Goal: Task Accomplishment & Management: Complete application form

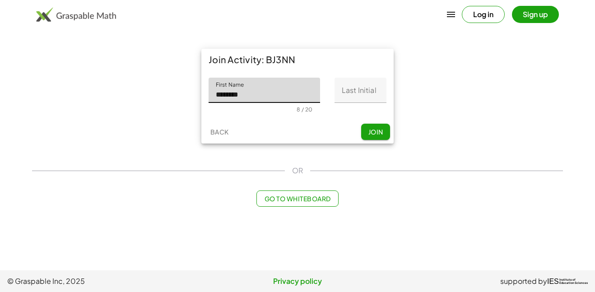
type input "********"
click at [351, 91] on input "Last Initial" at bounding box center [361, 90] width 52 height 25
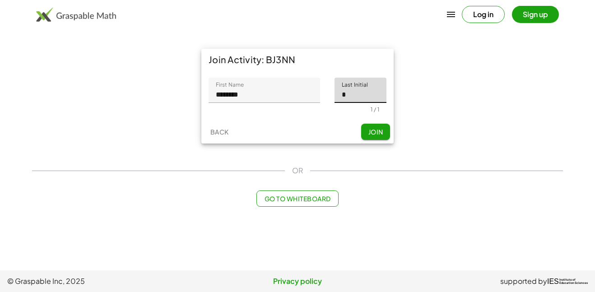
type input "*"
click at [377, 131] on span "Join" at bounding box center [375, 132] width 15 height 8
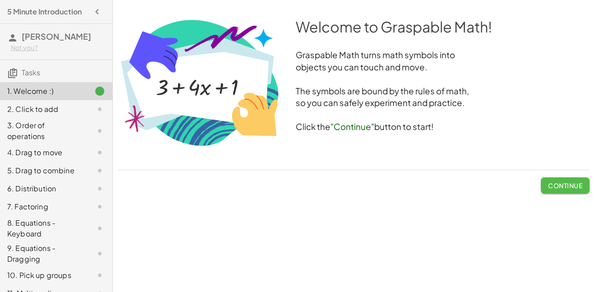
click at [562, 187] on span "Continue" at bounding box center [565, 186] width 34 height 8
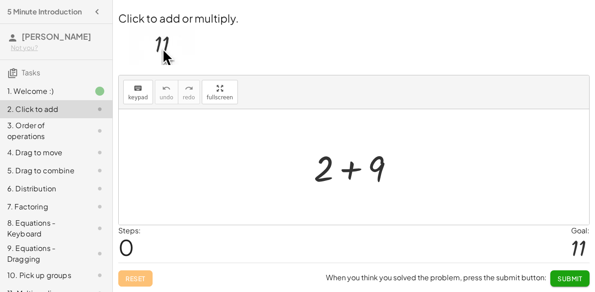
click at [356, 170] on div at bounding box center [357, 167] width 96 height 47
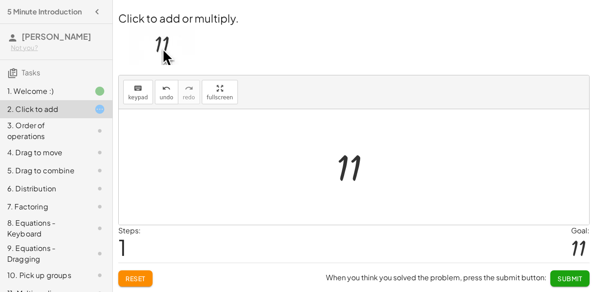
click at [558, 280] on span "Submit" at bounding box center [570, 279] width 25 height 8
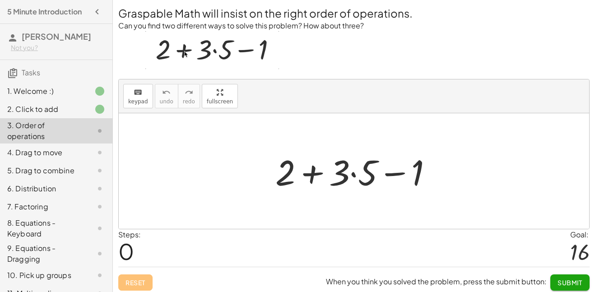
click at [354, 174] on div at bounding box center [357, 171] width 173 height 47
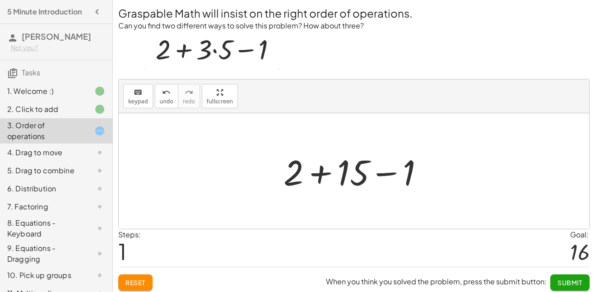
click at [318, 177] on div at bounding box center [357, 171] width 157 height 47
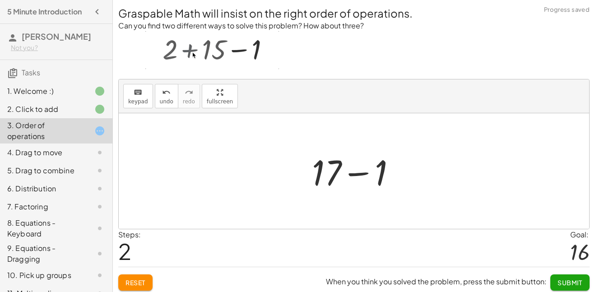
click at [569, 281] on span "Submit" at bounding box center [570, 283] width 25 height 8
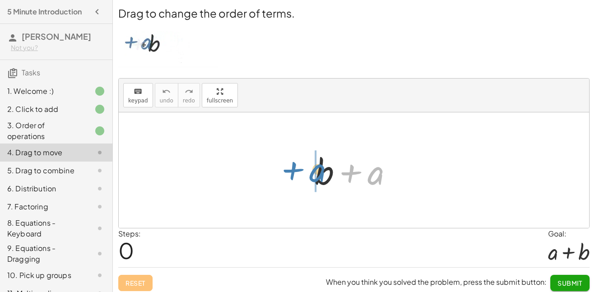
drag, startPoint x: 368, startPoint y: 178, endPoint x: 313, endPoint y: 177, distance: 55.1
click at [313, 177] on div at bounding box center [357, 170] width 94 height 47
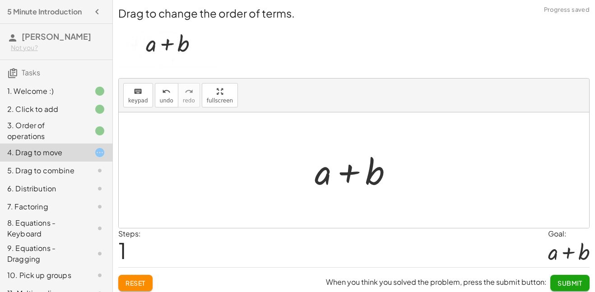
click at [564, 283] on span "Submit" at bounding box center [570, 283] width 25 height 8
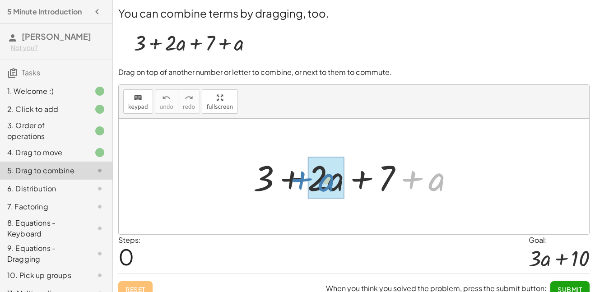
drag, startPoint x: 440, startPoint y: 177, endPoint x: 333, endPoint y: 177, distance: 107.1
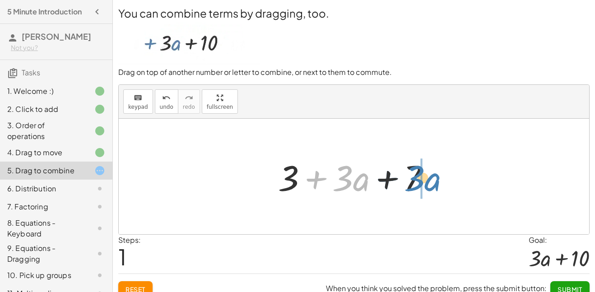
drag, startPoint x: 313, startPoint y: 179, endPoint x: 384, endPoint y: 179, distance: 70.5
click at [384, 179] on div at bounding box center [357, 177] width 167 height 47
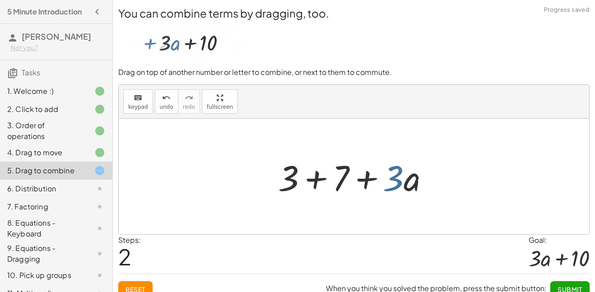
click at [395, 181] on div at bounding box center [357, 177] width 167 height 47
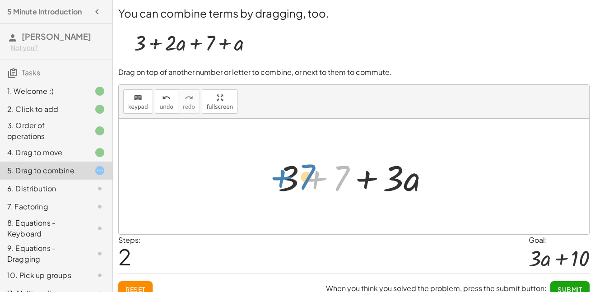
drag, startPoint x: 343, startPoint y: 182, endPoint x: 309, endPoint y: 181, distance: 34.4
click at [309, 181] on div at bounding box center [357, 177] width 167 height 47
click at [314, 183] on div at bounding box center [357, 177] width 167 height 47
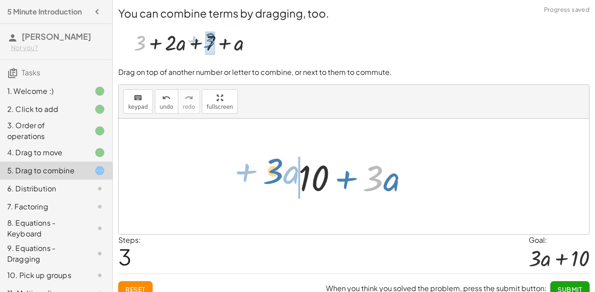
drag, startPoint x: 376, startPoint y: 188, endPoint x: 276, endPoint y: 181, distance: 100.6
click at [276, 181] on div "+ 3 + · 2 · a + 7 + a + 3 + · 3 · a + 7 + 3 + 7 + · 3 · a · 3 + · a + + · a · 3…" at bounding box center [354, 177] width 471 height 116
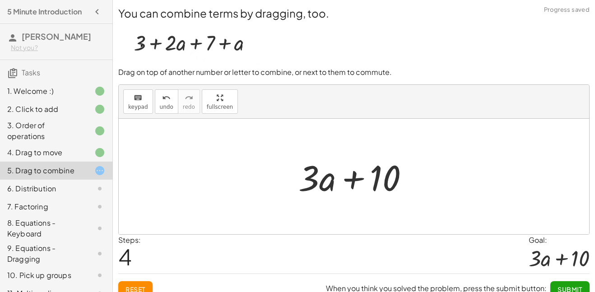
click at [576, 285] on button "Submit" at bounding box center [570, 289] width 39 height 16
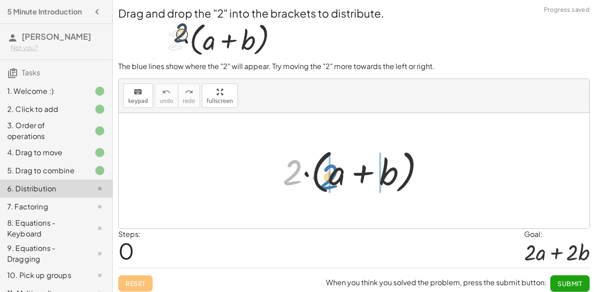
drag, startPoint x: 300, startPoint y: 171, endPoint x: 337, endPoint y: 177, distance: 37.1
click at [337, 177] on div at bounding box center [357, 171] width 159 height 52
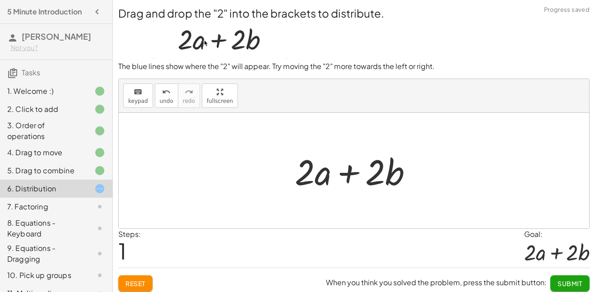
click at [571, 281] on span "Submit" at bounding box center [570, 284] width 25 height 8
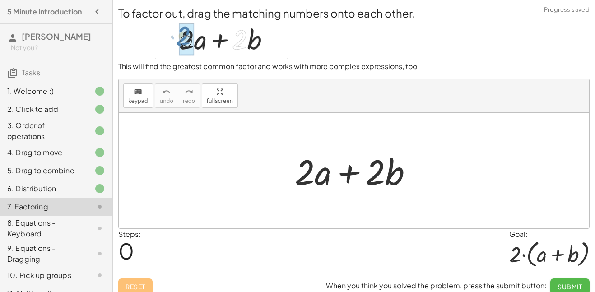
click at [567, 281] on button "Submit" at bounding box center [570, 287] width 39 height 16
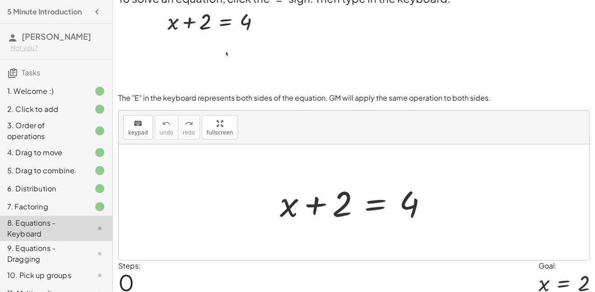
scroll to position [13, 0]
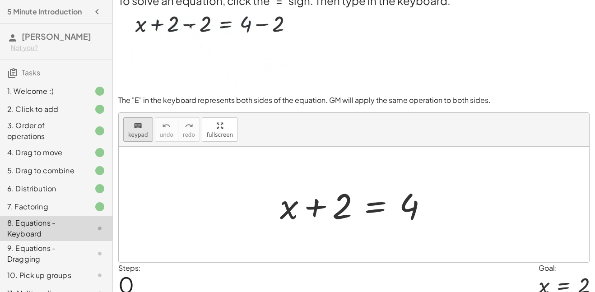
click at [140, 130] on icon "keyboard" at bounding box center [138, 126] width 9 height 11
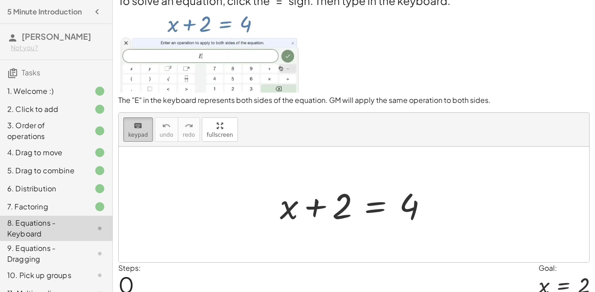
click at [137, 123] on icon "keyboard" at bounding box center [138, 126] width 9 height 11
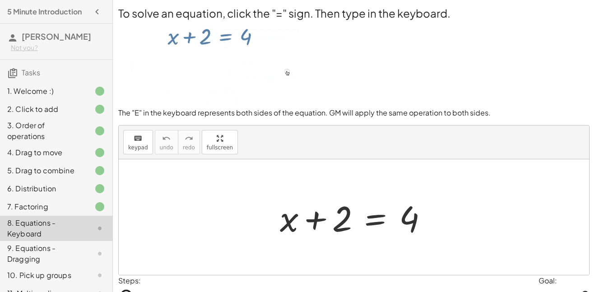
scroll to position [51, 0]
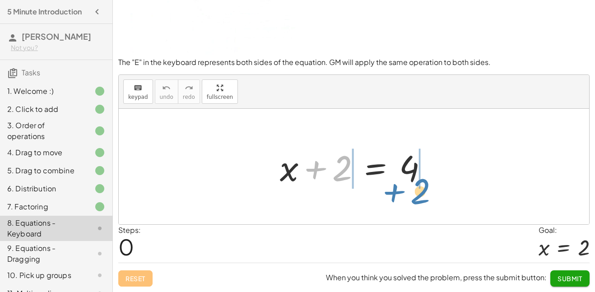
drag, startPoint x: 344, startPoint y: 175, endPoint x: 422, endPoint y: 198, distance: 81.5
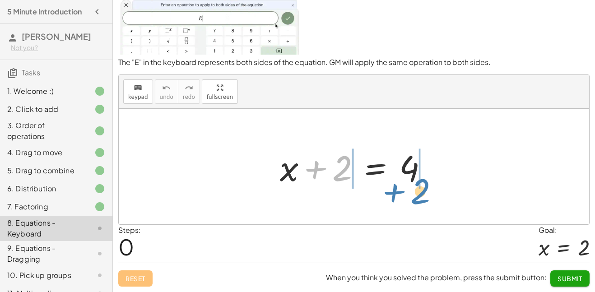
click at [422, 198] on div "+ 2 + x + 2 = 4" at bounding box center [354, 167] width 471 height 116
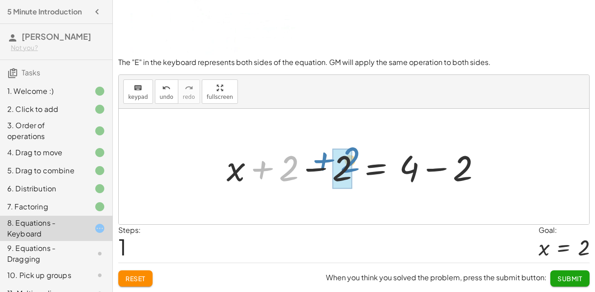
drag, startPoint x: 281, startPoint y: 174, endPoint x: 343, endPoint y: 169, distance: 61.6
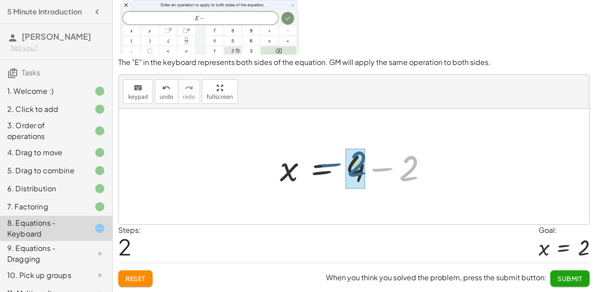
drag, startPoint x: 409, startPoint y: 172, endPoint x: 358, endPoint y: 168, distance: 51.2
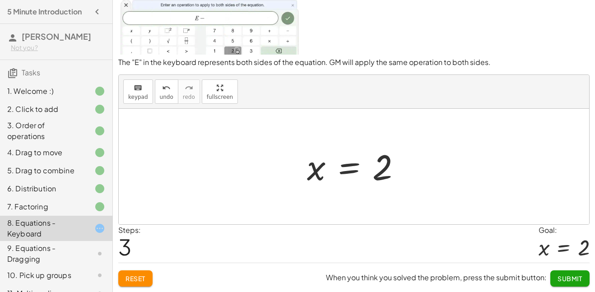
click at [577, 276] on span "Submit" at bounding box center [570, 279] width 25 height 8
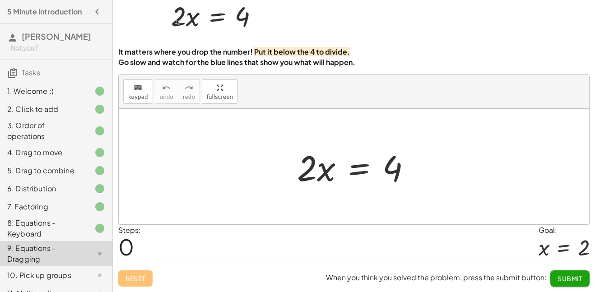
scroll to position [45, 0]
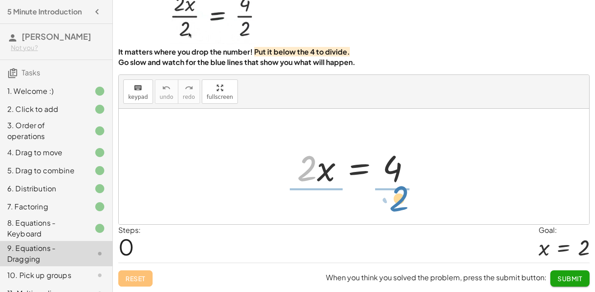
drag, startPoint x: 305, startPoint y: 174, endPoint x: 394, endPoint y: 201, distance: 92.7
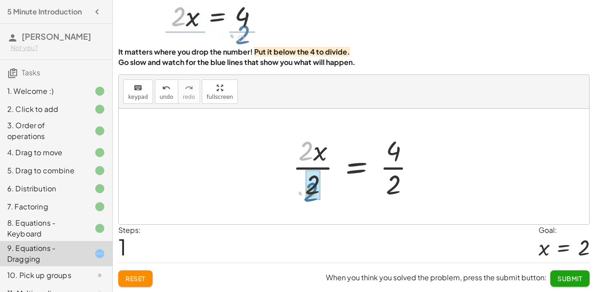
drag, startPoint x: 312, startPoint y: 150, endPoint x: 317, endPoint y: 192, distance: 43.3
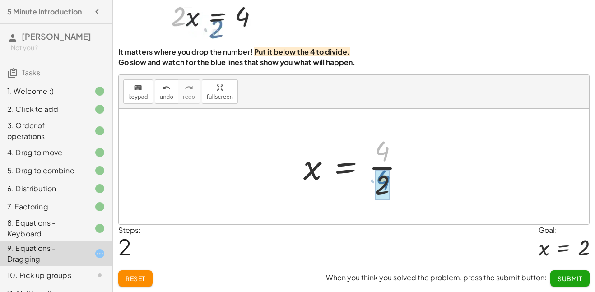
drag, startPoint x: 385, startPoint y: 157, endPoint x: 386, endPoint y: 187, distance: 29.4
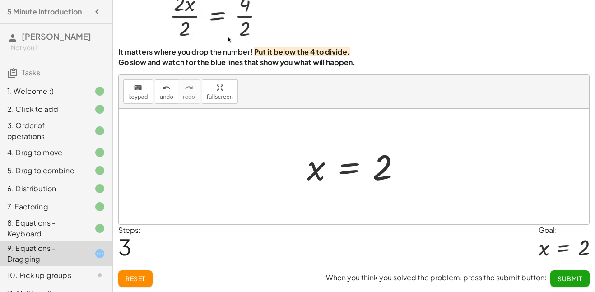
click at [574, 277] on span "Submit" at bounding box center [570, 279] width 25 height 8
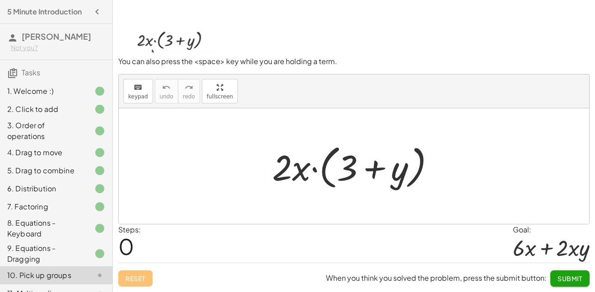
scroll to position [44, 0]
drag, startPoint x: 281, startPoint y: 172, endPoint x: 335, endPoint y: 173, distance: 54.2
click at [335, 173] on div at bounding box center [357, 167] width 179 height 52
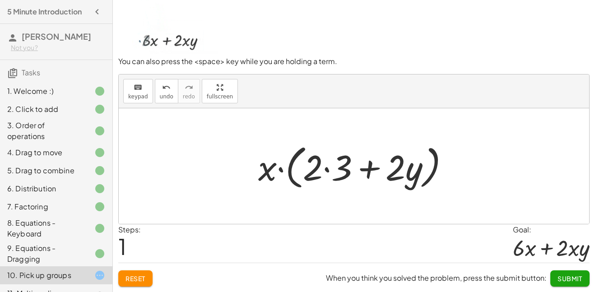
click at [327, 169] on div at bounding box center [357, 167] width 207 height 52
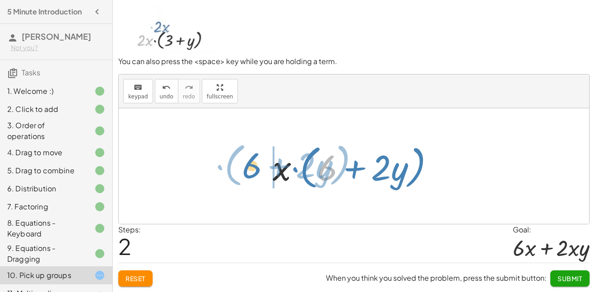
drag, startPoint x: 329, startPoint y: 169, endPoint x: 258, endPoint y: 169, distance: 70.9
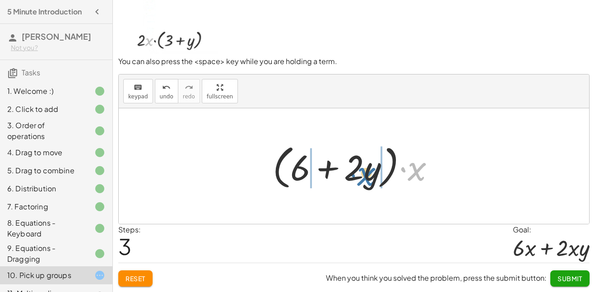
drag, startPoint x: 419, startPoint y: 171, endPoint x: 369, endPoint y: 176, distance: 50.8
click at [369, 176] on div at bounding box center [357, 167] width 178 height 52
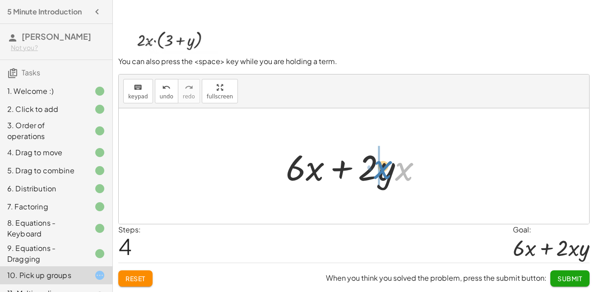
drag, startPoint x: 405, startPoint y: 172, endPoint x: 384, endPoint y: 170, distance: 21.7
click at [384, 170] on div at bounding box center [357, 166] width 153 height 47
drag, startPoint x: 315, startPoint y: 169, endPoint x: 392, endPoint y: 172, distance: 76.9
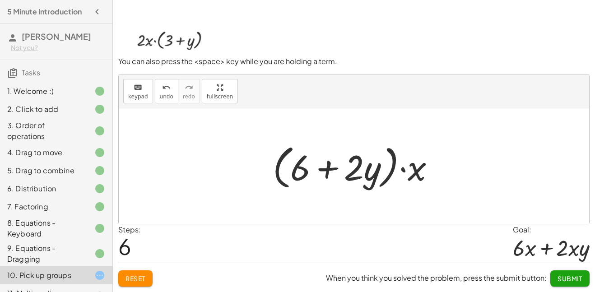
click at [272, 169] on div at bounding box center [357, 167] width 178 height 52
click at [168, 94] on span "undo" at bounding box center [167, 97] width 14 height 6
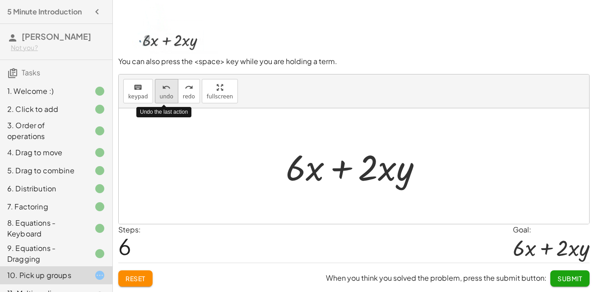
click at [168, 94] on span "undo" at bounding box center [167, 97] width 14 height 6
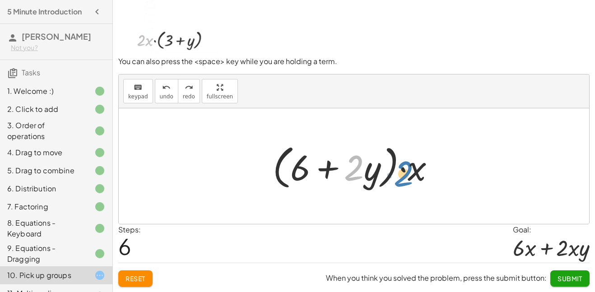
drag, startPoint x: 360, startPoint y: 168, endPoint x: 410, endPoint y: 170, distance: 50.7
click at [410, 170] on div at bounding box center [357, 167] width 178 height 52
click at [415, 171] on div at bounding box center [357, 167] width 178 height 52
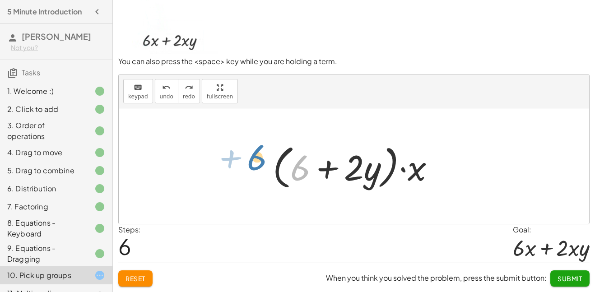
drag, startPoint x: 300, startPoint y: 173, endPoint x: 259, endPoint y: 165, distance: 42.4
click at [259, 165] on div "· 2 · x · ( + 3 + y ) · x · ( + · 2 · 3 + · 2 · y ) · x · ( + 6 + · 2 · y ) + 6…" at bounding box center [354, 166] width 190 height 56
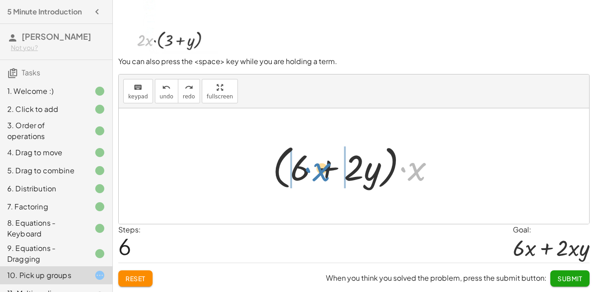
drag, startPoint x: 420, startPoint y: 169, endPoint x: 325, endPoint y: 173, distance: 95.4
click at [325, 173] on div at bounding box center [357, 167] width 178 height 52
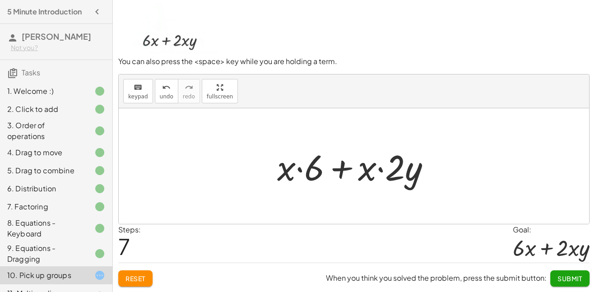
click at [300, 170] on div at bounding box center [358, 166] width 170 height 47
drag, startPoint x: 312, startPoint y: 159, endPoint x: 281, endPoint y: 160, distance: 31.6
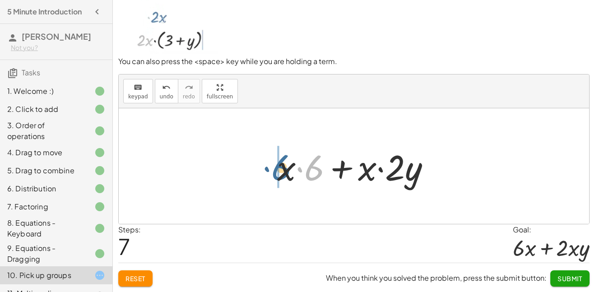
click at [281, 160] on div at bounding box center [358, 166] width 170 height 47
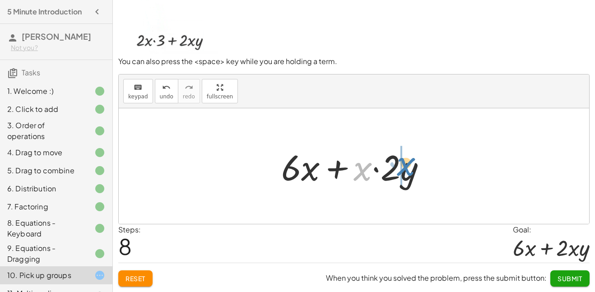
drag, startPoint x: 368, startPoint y: 176, endPoint x: 408, endPoint y: 171, distance: 40.5
click at [408, 171] on div at bounding box center [357, 166] width 161 height 47
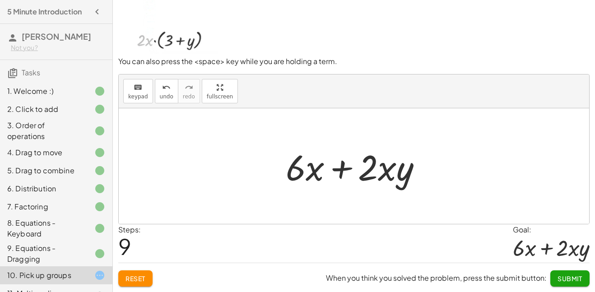
click at [556, 280] on button "Submit" at bounding box center [570, 279] width 39 height 16
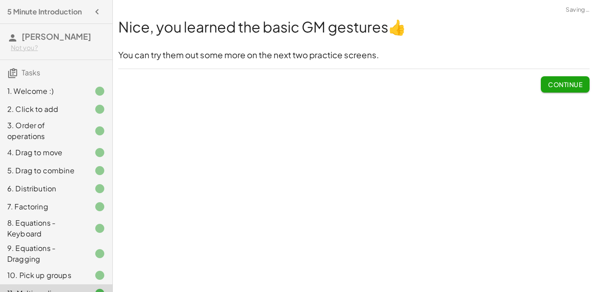
scroll to position [0, 0]
click at [557, 88] on span "Continue" at bounding box center [565, 84] width 34 height 8
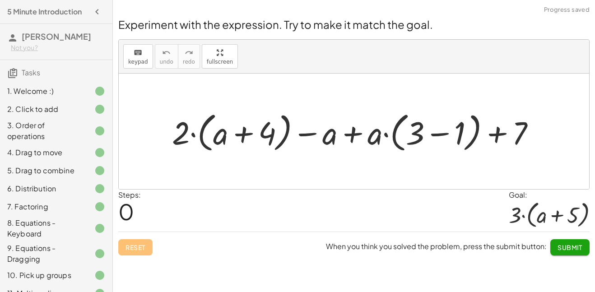
scroll to position [99, 0]
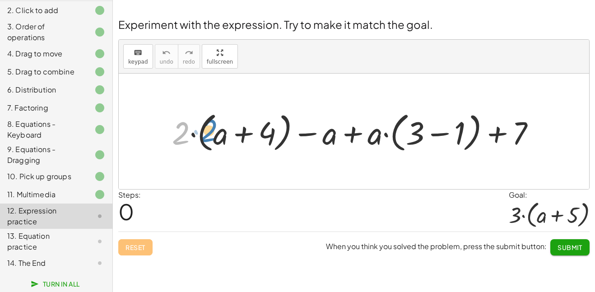
drag, startPoint x: 176, startPoint y: 135, endPoint x: 204, endPoint y: 132, distance: 28.1
click at [204, 132] on div at bounding box center [358, 131] width 380 height 47
drag, startPoint x: 181, startPoint y: 133, endPoint x: 219, endPoint y: 135, distance: 38.0
click at [219, 135] on div at bounding box center [358, 131] width 380 height 47
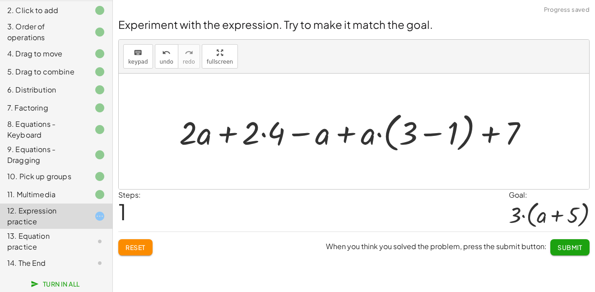
click at [262, 137] on div at bounding box center [357, 131] width 365 height 47
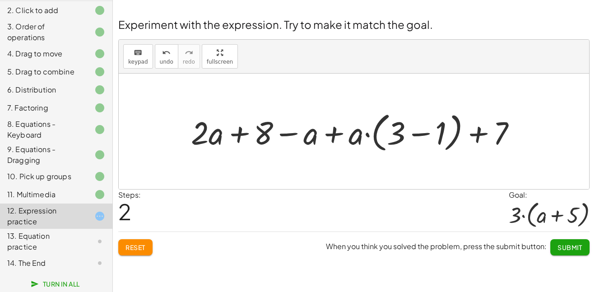
click at [334, 136] on div at bounding box center [358, 131] width 342 height 47
drag, startPoint x: 357, startPoint y: 137, endPoint x: 401, endPoint y: 141, distance: 43.9
click at [401, 141] on div at bounding box center [358, 131] width 342 height 47
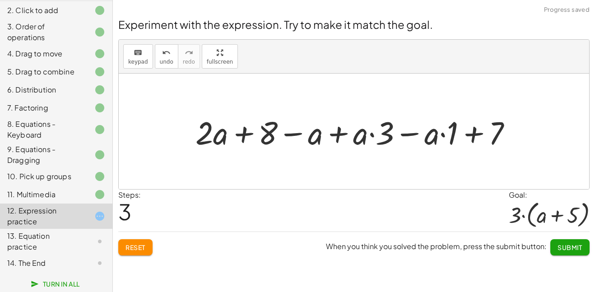
click at [374, 137] on div at bounding box center [357, 132] width 333 height 42
click at [373, 133] on div at bounding box center [357, 132] width 333 height 42
click at [448, 136] on div at bounding box center [357, 132] width 333 height 42
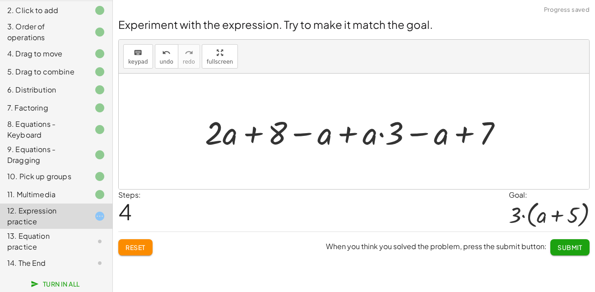
click at [442, 138] on div at bounding box center [358, 132] width 314 height 42
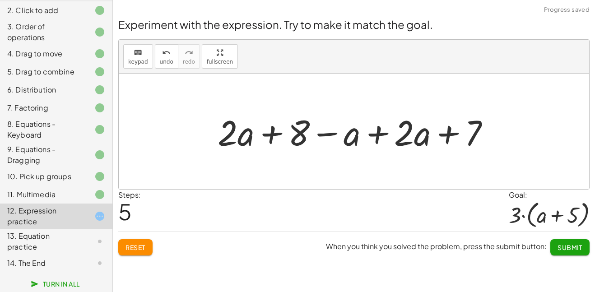
click at [398, 138] on div at bounding box center [357, 131] width 289 height 47
click at [382, 134] on div at bounding box center [357, 131] width 289 height 47
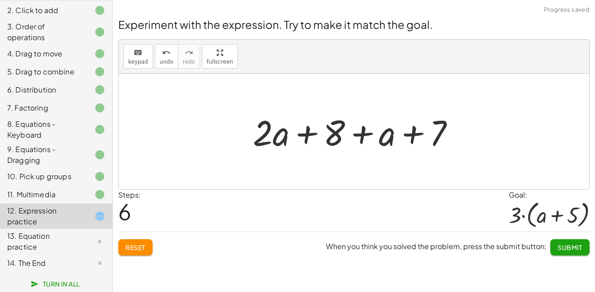
click at [310, 134] on div at bounding box center [357, 131] width 218 height 47
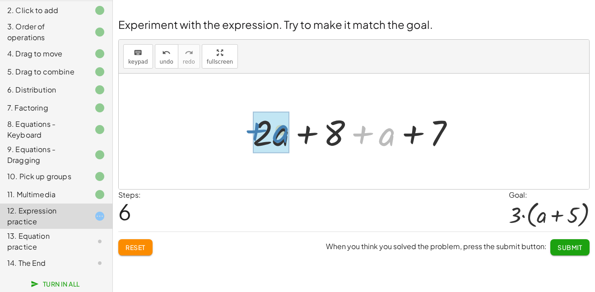
drag, startPoint x: 388, startPoint y: 141, endPoint x: 283, endPoint y: 141, distance: 104.8
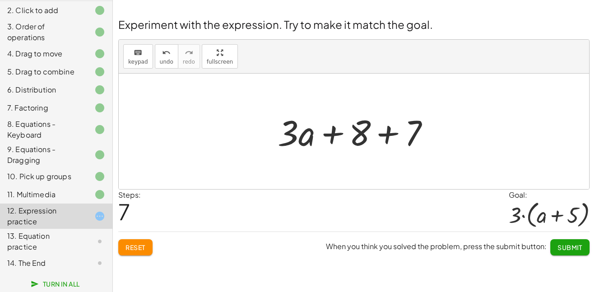
click at [391, 139] on div at bounding box center [357, 131] width 169 height 47
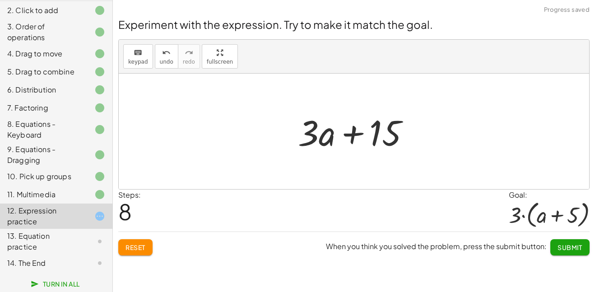
click at [353, 136] on div at bounding box center [358, 131] width 128 height 47
click at [162, 48] on icon "undo" at bounding box center [166, 52] width 9 height 11
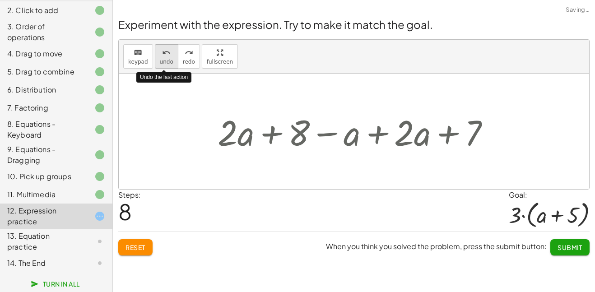
click at [162, 48] on icon "undo" at bounding box center [166, 52] width 9 height 11
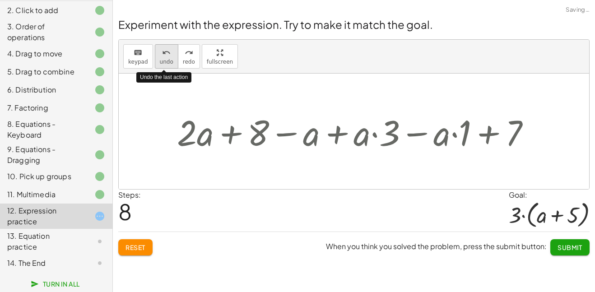
click at [162, 48] on icon "undo" at bounding box center [166, 52] width 9 height 11
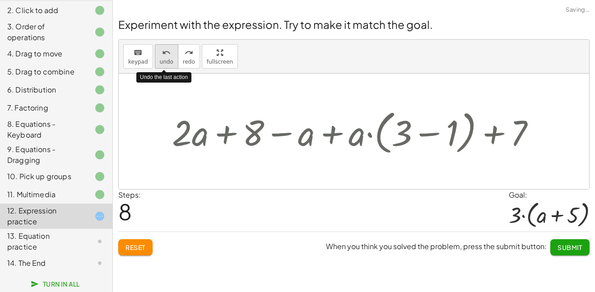
click at [162, 48] on icon "undo" at bounding box center [166, 52] width 9 height 11
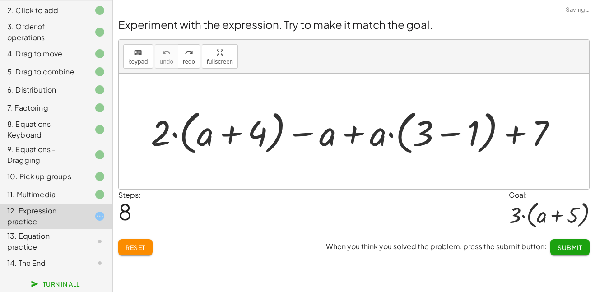
click at [213, 85] on div at bounding box center [354, 132] width 471 height 116
drag, startPoint x: 159, startPoint y: 138, endPoint x: 196, endPoint y: 141, distance: 36.7
click at [196, 141] on div at bounding box center [357, 132] width 422 height 52
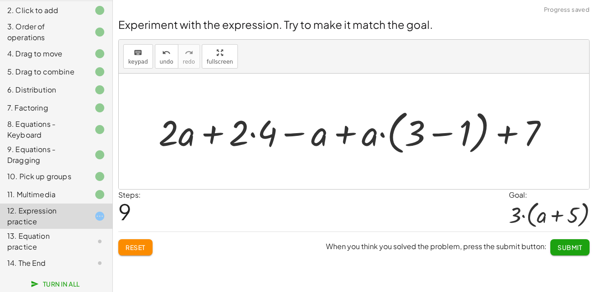
click at [253, 135] on div at bounding box center [357, 132] width 407 height 52
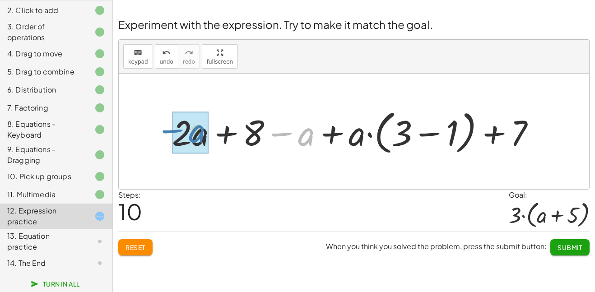
drag, startPoint x: 305, startPoint y: 139, endPoint x: 196, endPoint y: 138, distance: 109.3
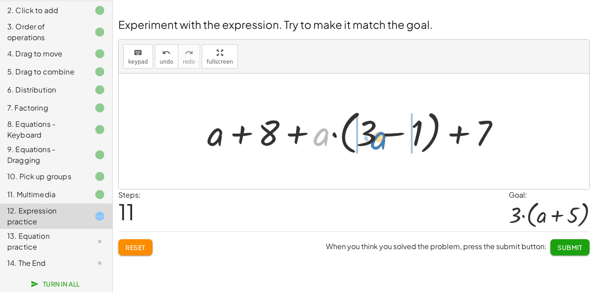
drag, startPoint x: 325, startPoint y: 135, endPoint x: 381, endPoint y: 136, distance: 56.5
click at [381, 136] on div at bounding box center [357, 132] width 309 height 52
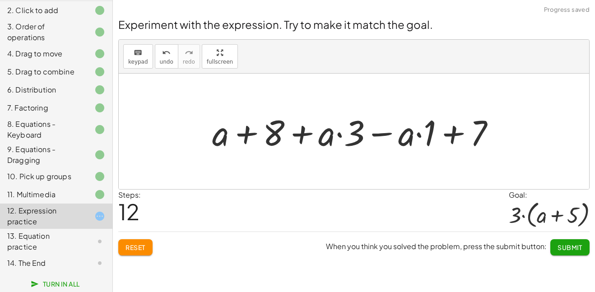
click at [421, 135] on div at bounding box center [358, 131] width 300 height 47
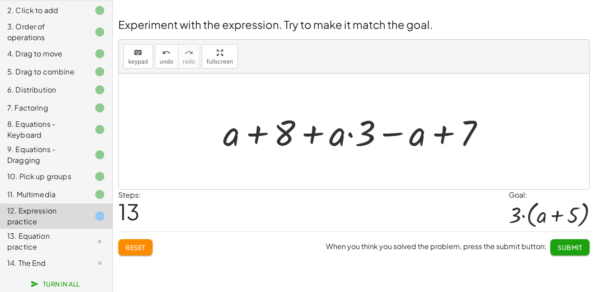
click at [351, 136] on div at bounding box center [358, 131] width 278 height 47
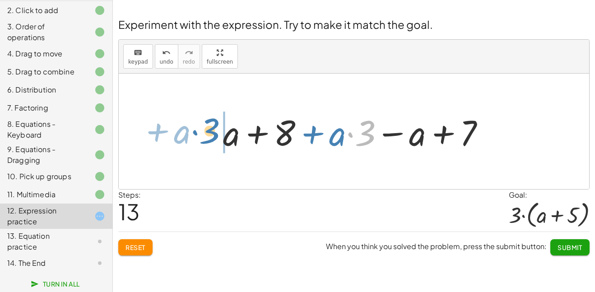
drag, startPoint x: 368, startPoint y: 134, endPoint x: 212, endPoint y: 132, distance: 155.4
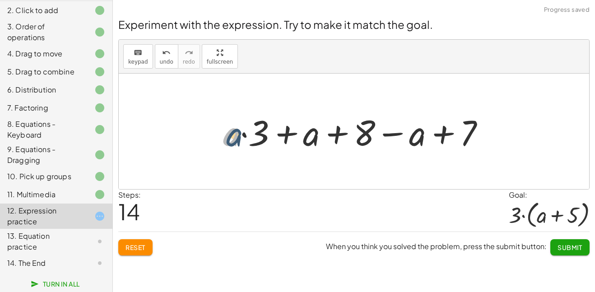
drag, startPoint x: 233, startPoint y: 139, endPoint x: 241, endPoint y: 140, distance: 8.1
click at [241, 140] on div at bounding box center [358, 131] width 278 height 47
click at [244, 136] on div at bounding box center [358, 131] width 278 height 47
drag, startPoint x: 234, startPoint y: 140, endPoint x: 320, endPoint y: 142, distance: 85.4
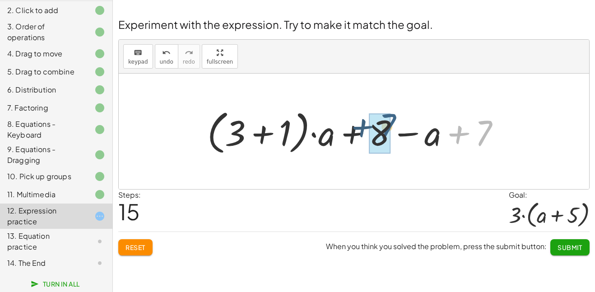
drag, startPoint x: 484, startPoint y: 135, endPoint x: 383, endPoint y: 130, distance: 101.3
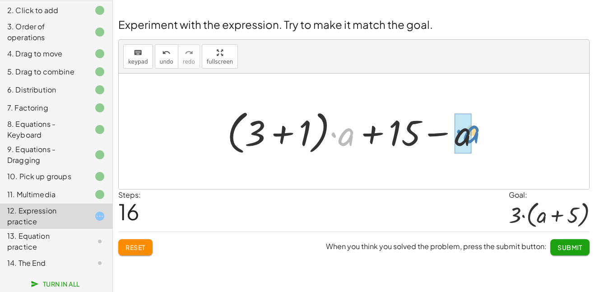
drag, startPoint x: 347, startPoint y: 135, endPoint x: 466, endPoint y: 131, distance: 119.8
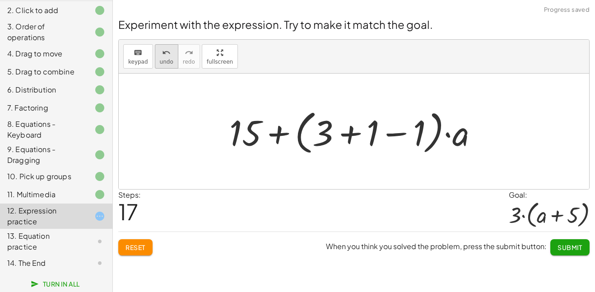
click at [169, 50] on div "undo" at bounding box center [167, 52] width 14 height 11
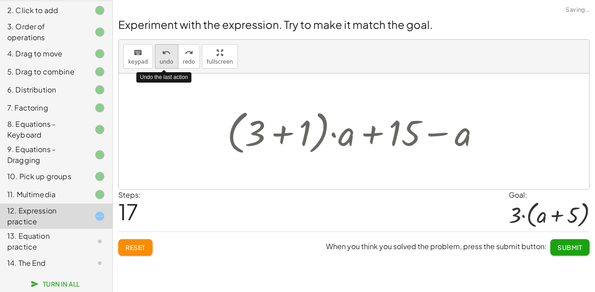
click at [169, 50] on div "undo" at bounding box center [167, 52] width 14 height 11
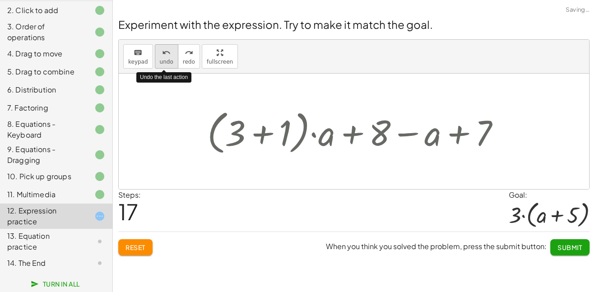
click at [169, 50] on div "undo" at bounding box center [167, 52] width 14 height 11
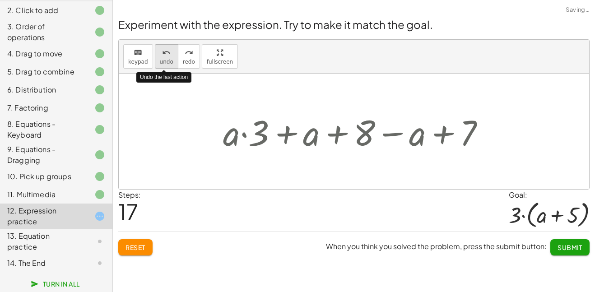
click at [169, 50] on div "undo" at bounding box center [167, 52] width 14 height 11
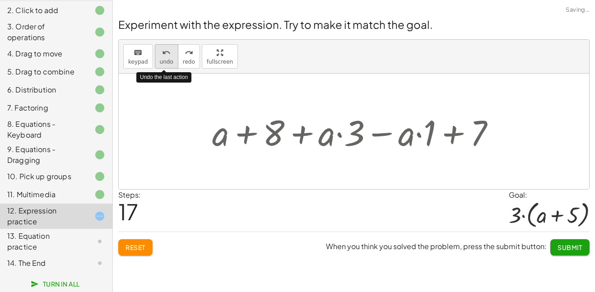
click at [169, 50] on div "undo" at bounding box center [167, 52] width 14 height 11
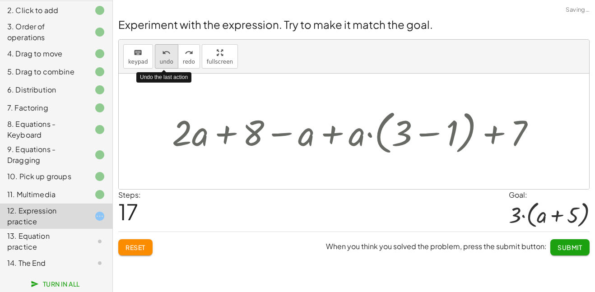
click at [169, 50] on div "undo" at bounding box center [167, 52] width 14 height 11
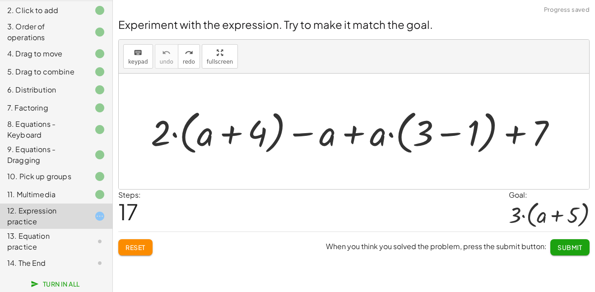
click at [225, 192] on div "Steps: 17 Goal: · 3 · ( + a + 5 )" at bounding box center [354, 211] width 472 height 42
drag, startPoint x: 162, startPoint y: 130, endPoint x: 157, endPoint y: 132, distance: 4.9
click at [157, 132] on div at bounding box center [357, 132] width 422 height 52
drag, startPoint x: 164, startPoint y: 133, endPoint x: 203, endPoint y: 141, distance: 39.8
click at [203, 141] on div at bounding box center [357, 132] width 422 height 52
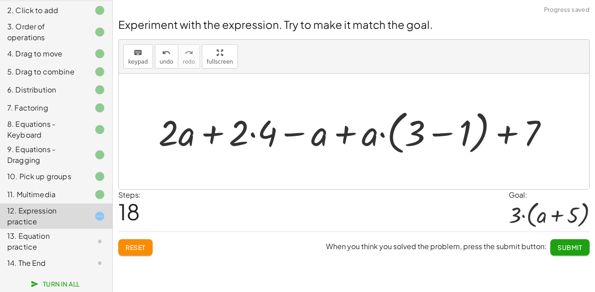
click at [254, 135] on div at bounding box center [357, 132] width 407 height 52
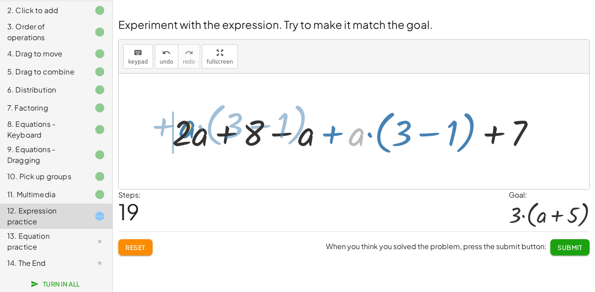
drag, startPoint x: 355, startPoint y: 139, endPoint x: 186, endPoint y: 131, distance: 169.6
click at [186, 131] on div at bounding box center [358, 132] width 380 height 52
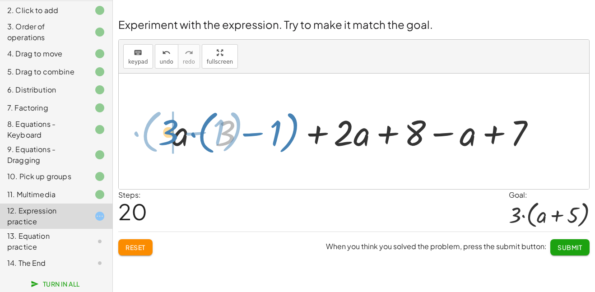
drag, startPoint x: 232, startPoint y: 140, endPoint x: 174, endPoint y: 139, distance: 57.4
click at [174, 139] on div at bounding box center [358, 132] width 380 height 52
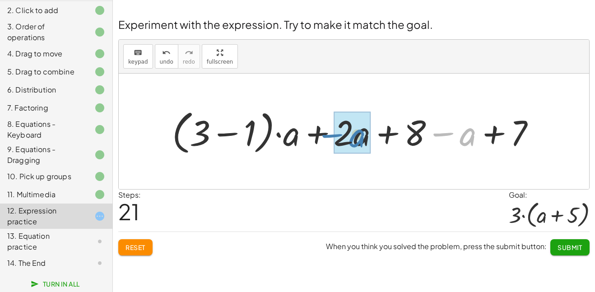
drag, startPoint x: 475, startPoint y: 137, endPoint x: 365, endPoint y: 138, distance: 109.3
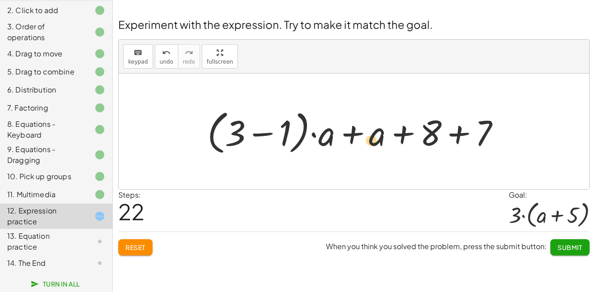
drag, startPoint x: 239, startPoint y: 137, endPoint x: 374, endPoint y: 143, distance: 135.2
click at [374, 143] on div at bounding box center [357, 132] width 309 height 52
click at [160, 55] on div "undo" at bounding box center [167, 52] width 14 height 11
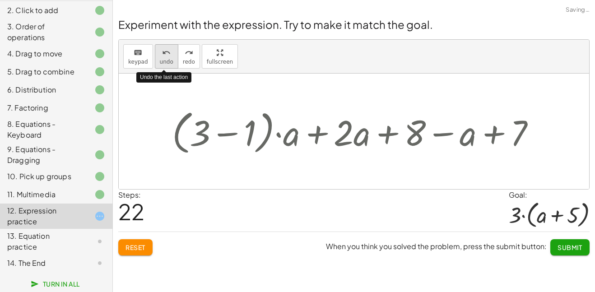
click at [160, 55] on div "undo" at bounding box center [167, 52] width 14 height 11
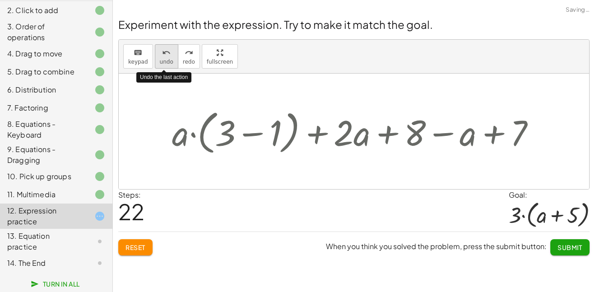
click at [160, 55] on div "undo" at bounding box center [167, 52] width 14 height 11
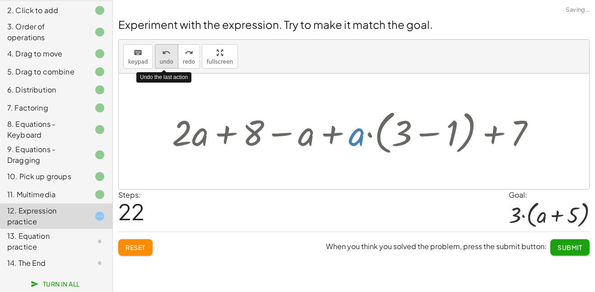
click at [160, 55] on div "undo" at bounding box center [167, 52] width 14 height 11
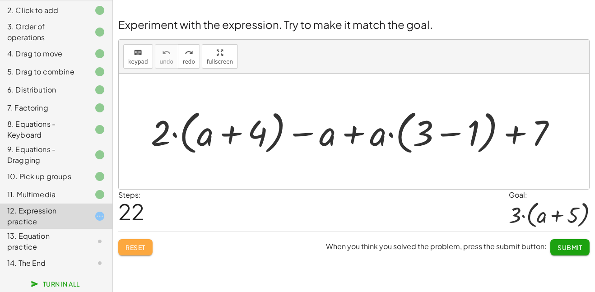
click at [141, 245] on span "Reset" at bounding box center [136, 248] width 20 height 8
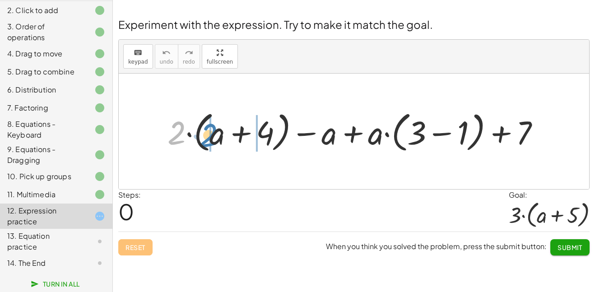
drag, startPoint x: 178, startPoint y: 132, endPoint x: 216, endPoint y: 135, distance: 38.0
click at [216, 135] on div at bounding box center [357, 132] width 389 height 48
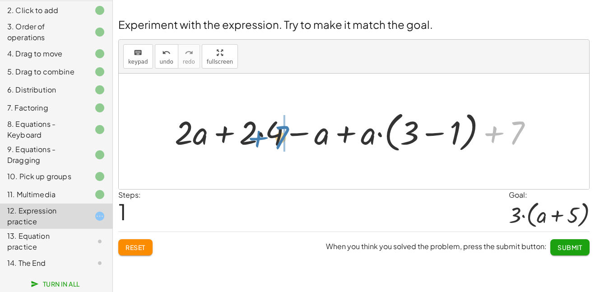
drag, startPoint x: 519, startPoint y: 132, endPoint x: 283, endPoint y: 137, distance: 235.9
click at [283, 137] on div at bounding box center [357, 132] width 375 height 48
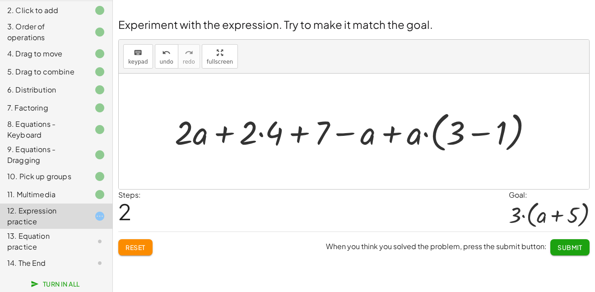
click at [302, 133] on div at bounding box center [357, 132] width 375 height 48
click at [261, 136] on div at bounding box center [357, 132] width 375 height 48
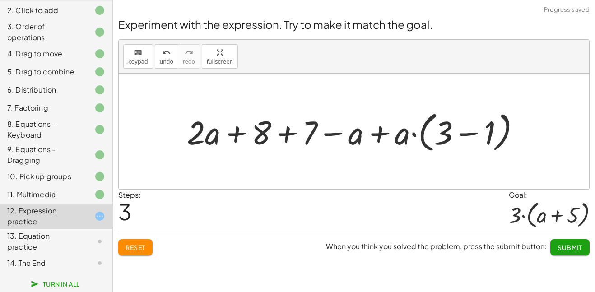
click at [288, 136] on div at bounding box center [358, 132] width 350 height 48
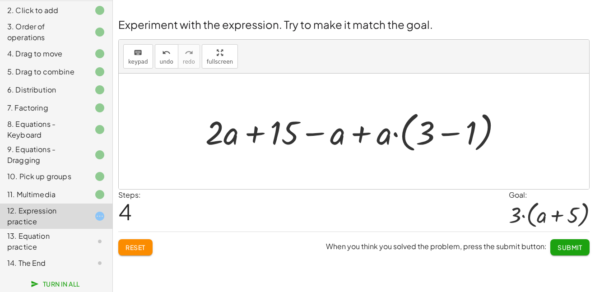
click at [453, 135] on div at bounding box center [357, 132] width 313 height 48
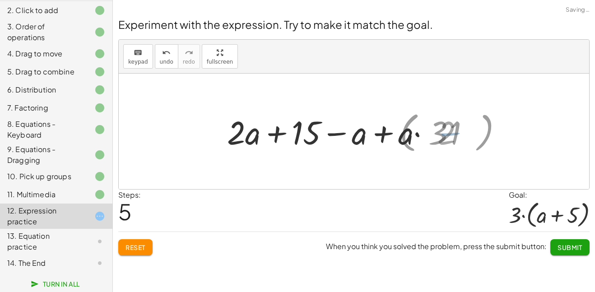
click at [453, 135] on div at bounding box center [358, 131] width 238 height 43
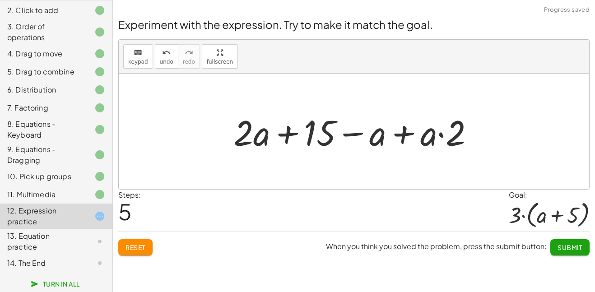
click at [458, 136] on div at bounding box center [357, 131] width 257 height 47
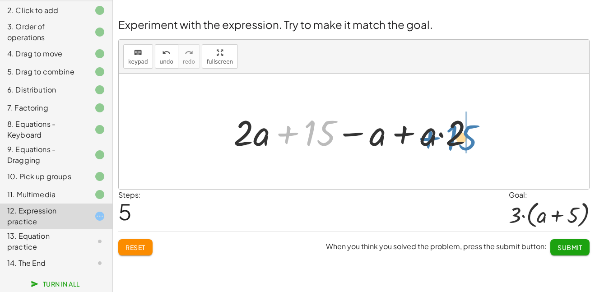
drag, startPoint x: 318, startPoint y: 135, endPoint x: 458, endPoint y: 138, distance: 140.1
click at [458, 138] on div at bounding box center [357, 131] width 257 height 47
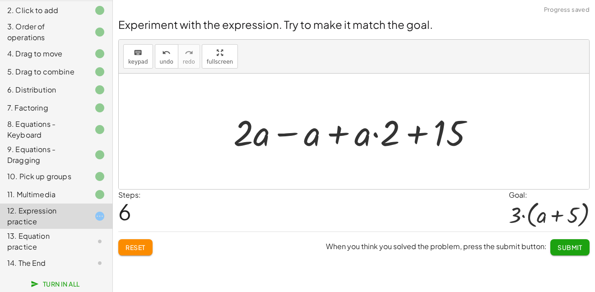
click at [420, 137] on div at bounding box center [357, 131] width 257 height 47
click at [375, 136] on div at bounding box center [357, 131] width 257 height 47
click at [340, 134] on div at bounding box center [357, 131] width 257 height 47
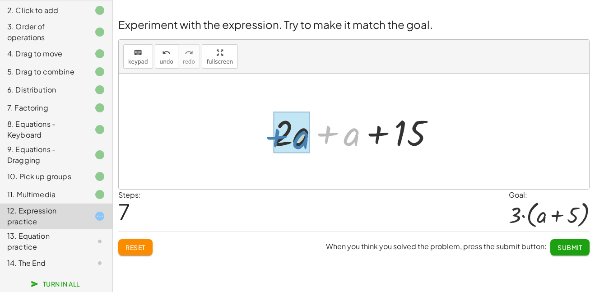
drag, startPoint x: 361, startPoint y: 135, endPoint x: 311, endPoint y: 138, distance: 49.3
click at [311, 138] on div at bounding box center [358, 131] width 178 height 47
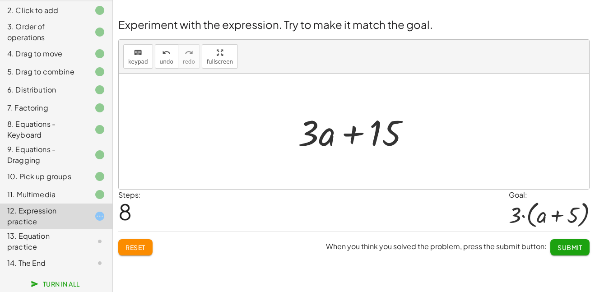
click at [375, 136] on div at bounding box center [358, 131] width 128 height 47
click at [354, 136] on div at bounding box center [358, 131] width 128 height 47
click at [369, 137] on div at bounding box center [358, 131] width 128 height 47
click at [162, 55] on icon "undo" at bounding box center [166, 52] width 9 height 11
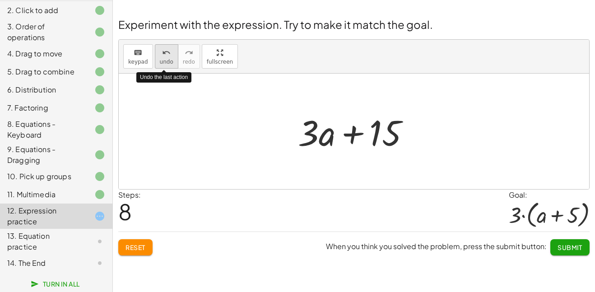
click at [162, 55] on icon "undo" at bounding box center [166, 52] width 9 height 11
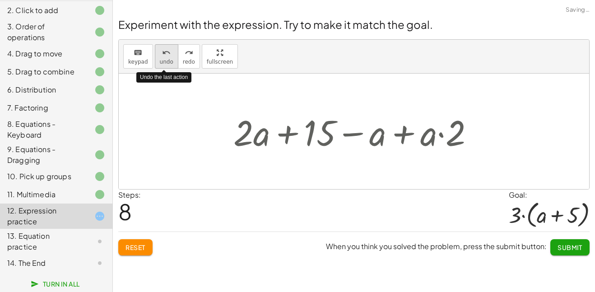
click at [162, 55] on icon "undo" at bounding box center [166, 52] width 9 height 11
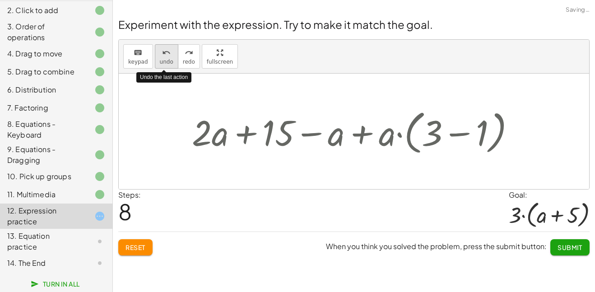
click at [162, 55] on icon "undo" at bounding box center [166, 52] width 9 height 11
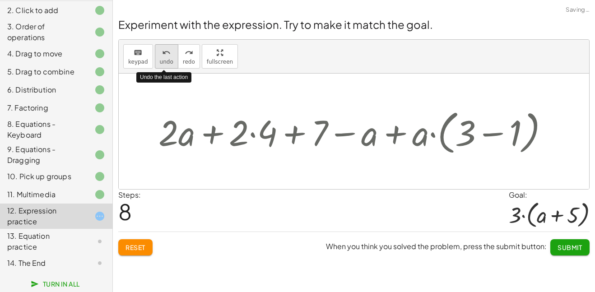
click at [162, 55] on icon "undo" at bounding box center [166, 52] width 9 height 11
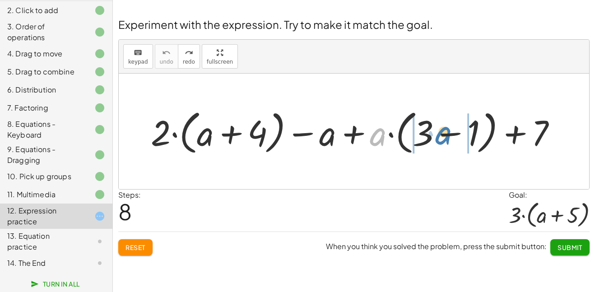
drag, startPoint x: 380, startPoint y: 136, endPoint x: 444, endPoint y: 136, distance: 63.7
click at [444, 136] on div at bounding box center [357, 132] width 422 height 52
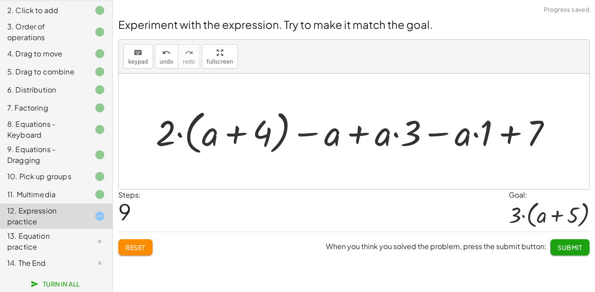
click at [477, 134] on div at bounding box center [357, 132] width 412 height 52
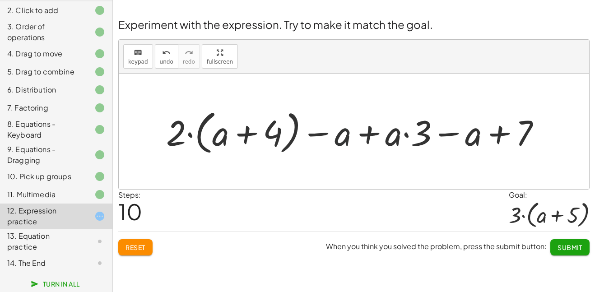
click at [341, 139] on div at bounding box center [357, 132] width 391 height 52
click at [368, 134] on div at bounding box center [357, 132] width 391 height 52
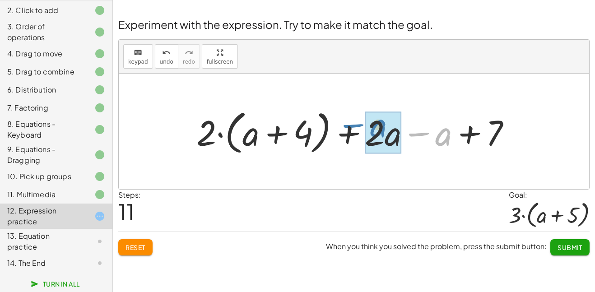
drag, startPoint x: 443, startPoint y: 138, endPoint x: 378, endPoint y: 131, distance: 65.5
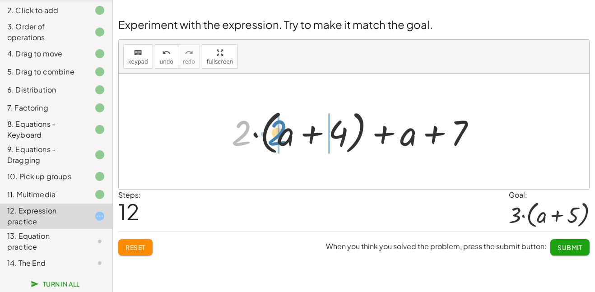
drag, startPoint x: 243, startPoint y: 133, endPoint x: 278, endPoint y: 132, distance: 34.8
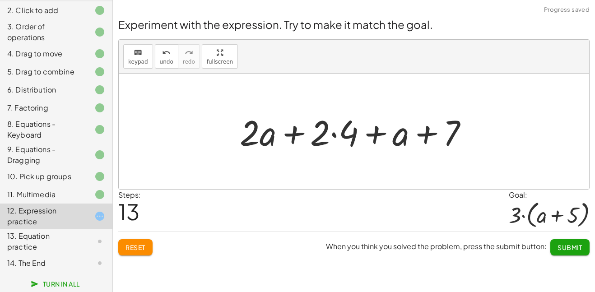
click at [336, 135] on div at bounding box center [357, 131] width 245 height 47
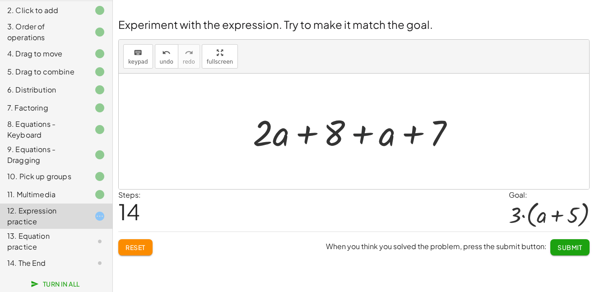
click at [365, 134] on div at bounding box center [357, 131] width 218 height 47
click at [311, 135] on div at bounding box center [357, 131] width 218 height 47
click at [411, 136] on div at bounding box center [357, 131] width 218 height 47
drag, startPoint x: 389, startPoint y: 137, endPoint x: 288, endPoint y: 143, distance: 101.4
click at [288, 143] on div at bounding box center [357, 131] width 218 height 47
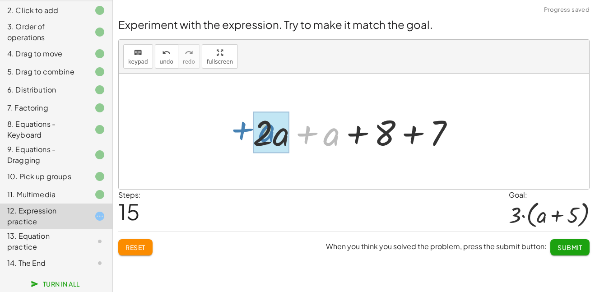
drag, startPoint x: 323, startPoint y: 138, endPoint x: 259, endPoint y: 134, distance: 64.7
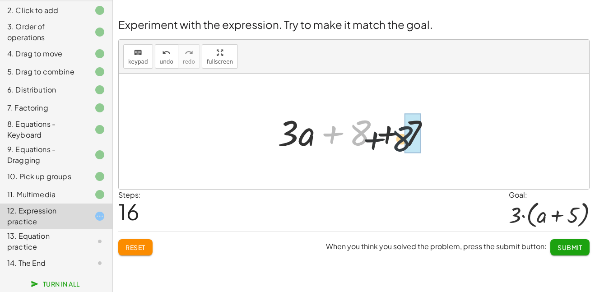
drag, startPoint x: 361, startPoint y: 134, endPoint x: 413, endPoint y: 136, distance: 52.4
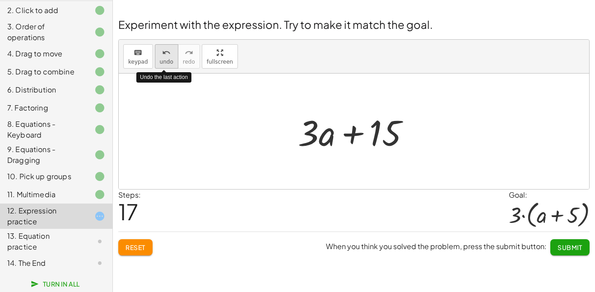
click at [162, 54] on icon "undo" at bounding box center [166, 52] width 9 height 11
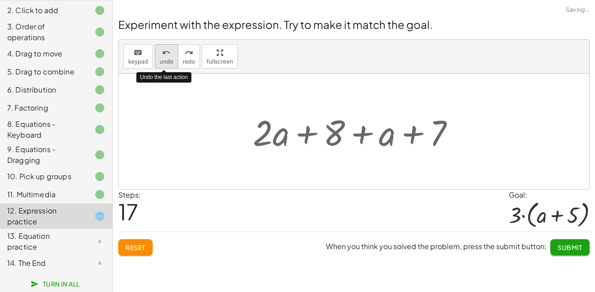
click at [162, 54] on icon "undo" at bounding box center [166, 52] width 9 height 11
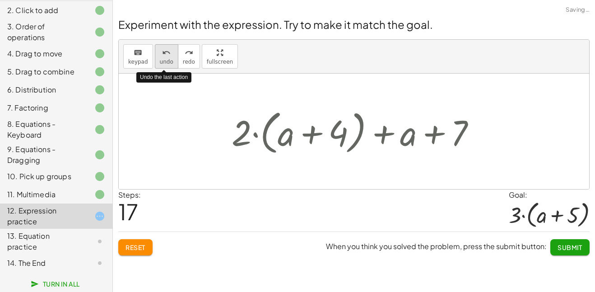
click at [162, 54] on icon "undo" at bounding box center [166, 52] width 9 height 11
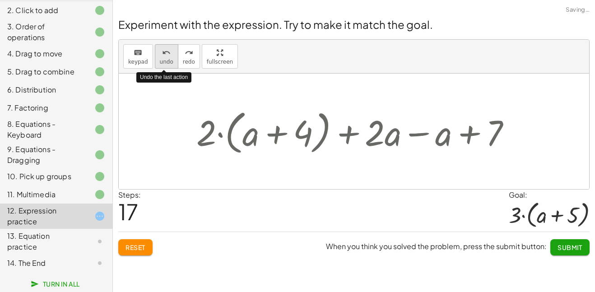
click at [162, 54] on icon "undo" at bounding box center [166, 52] width 9 height 11
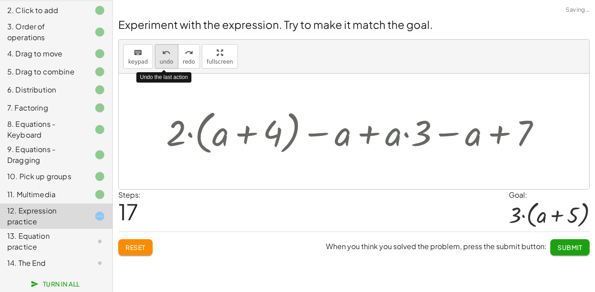
click at [162, 54] on icon "undo" at bounding box center [166, 52] width 9 height 11
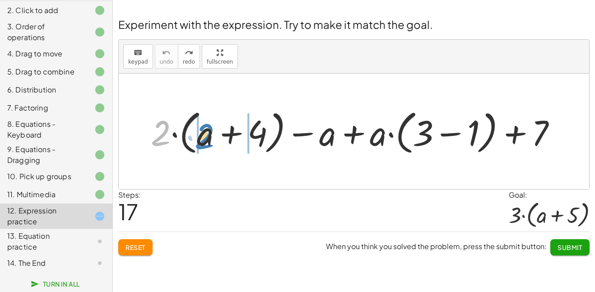
drag, startPoint x: 164, startPoint y: 136, endPoint x: 207, endPoint y: 139, distance: 43.0
click at [207, 139] on div at bounding box center [357, 132] width 422 height 52
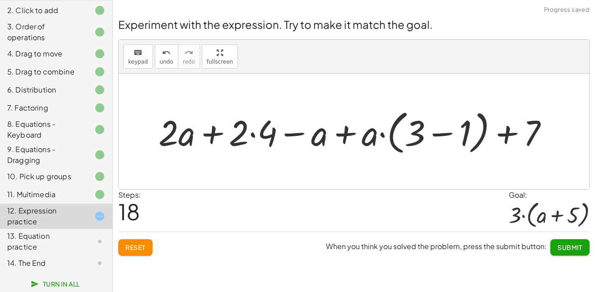
click at [254, 137] on div at bounding box center [357, 132] width 407 height 52
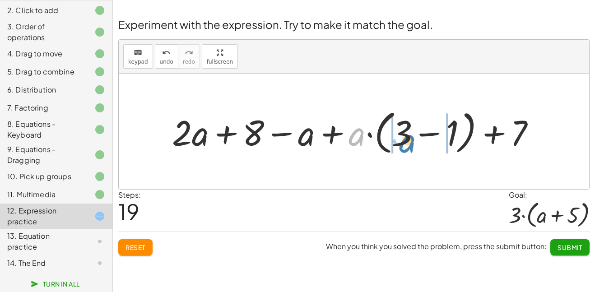
drag, startPoint x: 351, startPoint y: 141, endPoint x: 401, endPoint y: 146, distance: 50.5
click at [401, 146] on div at bounding box center [358, 132] width 380 height 52
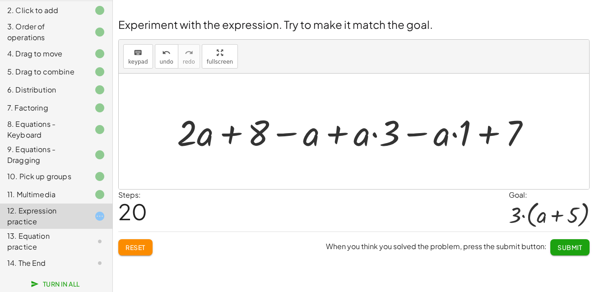
click at [456, 134] on div at bounding box center [358, 131] width 370 height 47
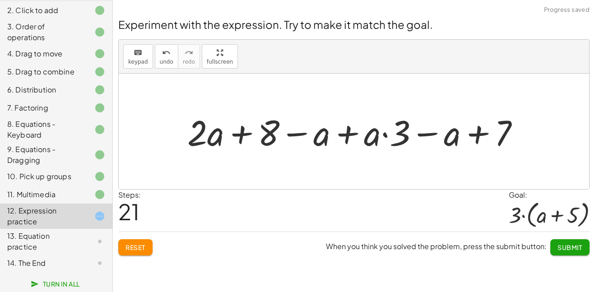
click at [386, 133] on div at bounding box center [357, 131] width 349 height 47
click at [168, 59] on span "undo" at bounding box center [167, 62] width 14 height 6
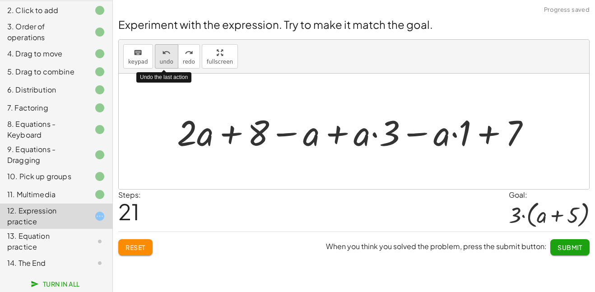
click at [169, 59] on span "undo" at bounding box center [167, 62] width 14 height 6
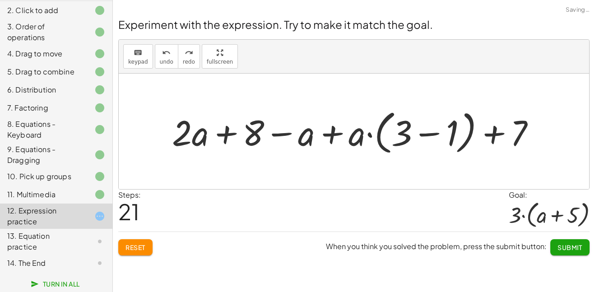
click at [401, 178] on div at bounding box center [354, 132] width 471 height 116
click at [429, 136] on div at bounding box center [358, 132] width 380 height 52
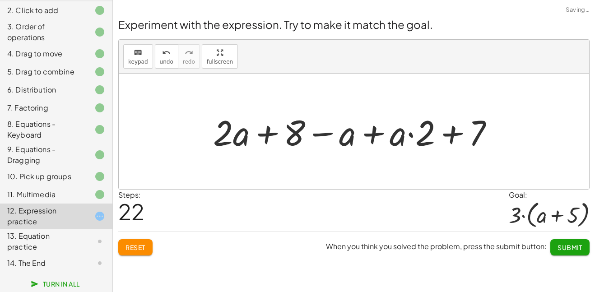
click at [411, 135] on div at bounding box center [357, 131] width 297 height 47
drag, startPoint x: 398, startPoint y: 139, endPoint x: 431, endPoint y: 139, distance: 33.4
click at [431, 139] on div at bounding box center [357, 131] width 297 height 47
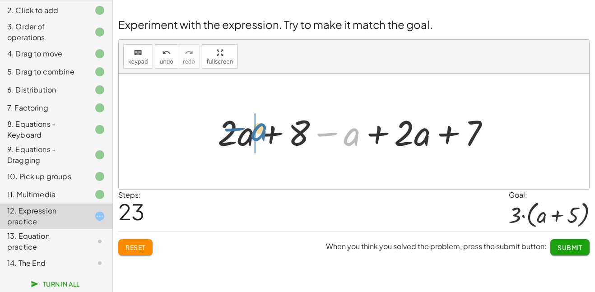
drag, startPoint x: 355, startPoint y: 136, endPoint x: 251, endPoint y: 133, distance: 104.0
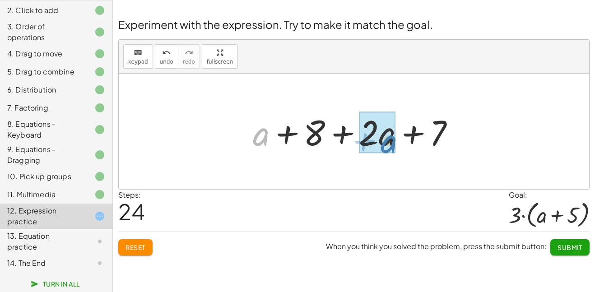
drag, startPoint x: 260, startPoint y: 139, endPoint x: 388, endPoint y: 146, distance: 128.1
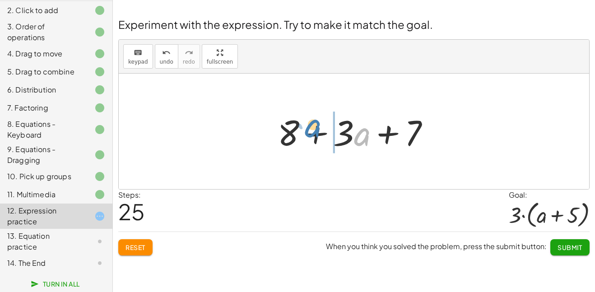
drag, startPoint x: 364, startPoint y: 135, endPoint x: 314, endPoint y: 126, distance: 50.5
click at [314, 126] on div at bounding box center [357, 131] width 169 height 47
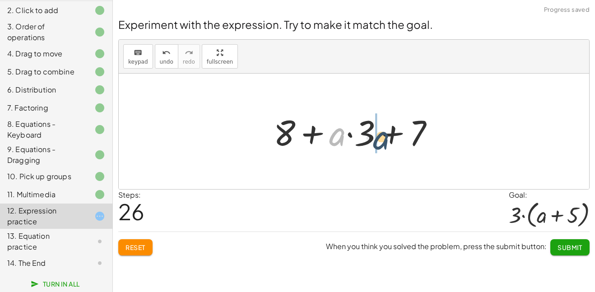
drag, startPoint x: 340, startPoint y: 137, endPoint x: 383, endPoint y: 143, distance: 43.7
click at [383, 143] on div at bounding box center [357, 131] width 177 height 47
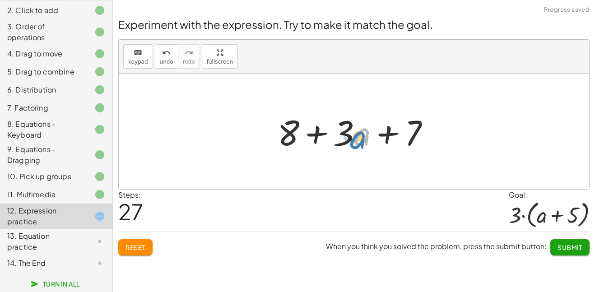
drag, startPoint x: 355, startPoint y: 132, endPoint x: 350, endPoint y: 129, distance: 5.5
click at [350, 129] on div at bounding box center [357, 131] width 169 height 47
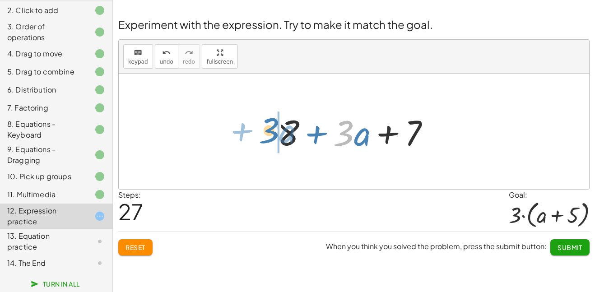
drag, startPoint x: 347, startPoint y: 129, endPoint x: 275, endPoint y: 128, distance: 71.8
click at [275, 128] on div at bounding box center [357, 131] width 169 height 47
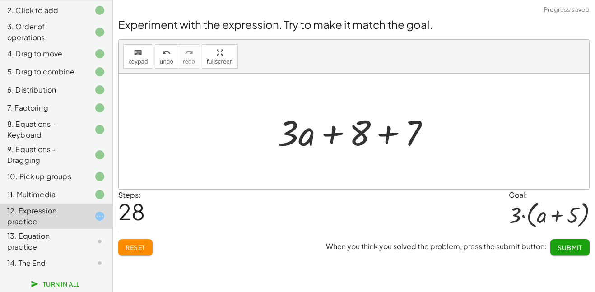
click at [388, 136] on div at bounding box center [357, 131] width 169 height 47
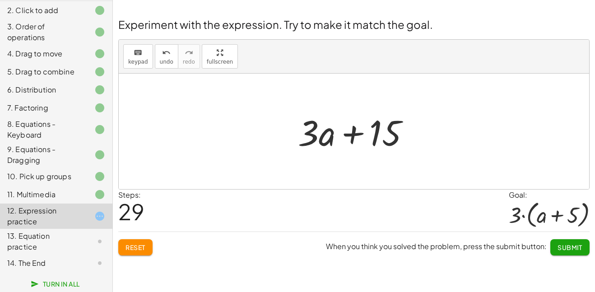
click at [570, 248] on span "Submit" at bounding box center [570, 248] width 25 height 8
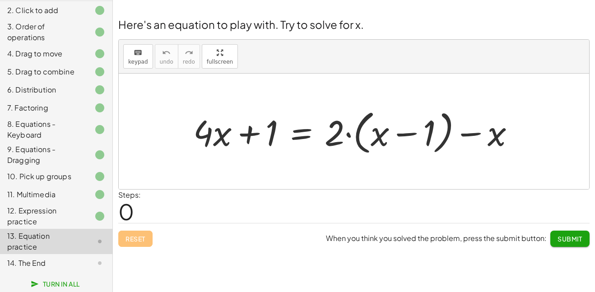
click at [172, 118] on div at bounding box center [354, 132] width 471 height 116
click at [348, 136] on div at bounding box center [358, 132] width 338 height 52
drag, startPoint x: 335, startPoint y: 136, endPoint x: 370, endPoint y: 138, distance: 34.8
click at [370, 138] on div at bounding box center [358, 132] width 338 height 52
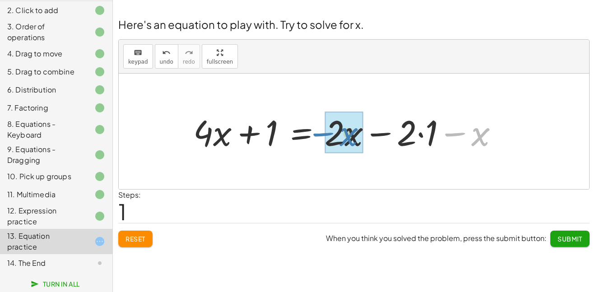
drag, startPoint x: 479, startPoint y: 139, endPoint x: 351, endPoint y: 139, distance: 128.8
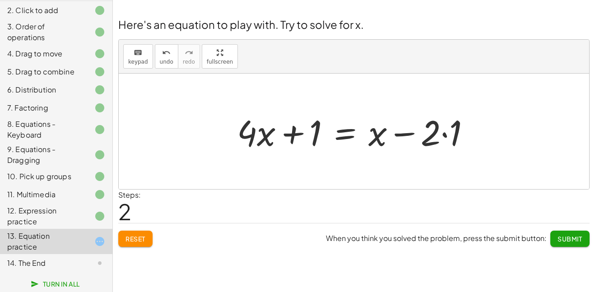
click at [445, 136] on div at bounding box center [358, 131] width 250 height 47
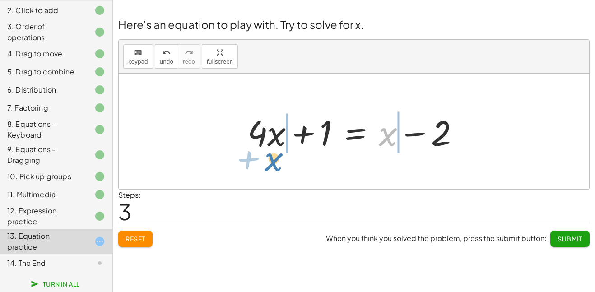
drag, startPoint x: 393, startPoint y: 134, endPoint x: 278, endPoint y: 159, distance: 117.3
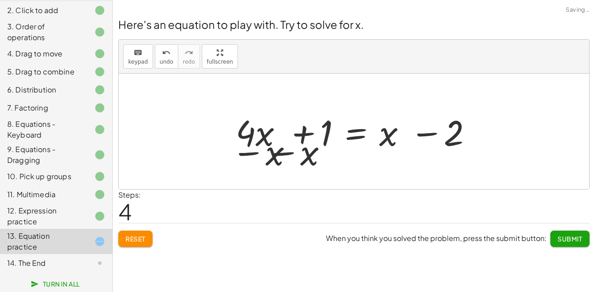
click at [277, 158] on div at bounding box center [354, 132] width 471 height 116
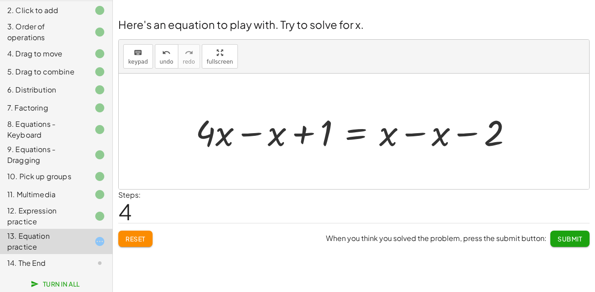
click at [415, 136] on div at bounding box center [357, 131] width 333 height 47
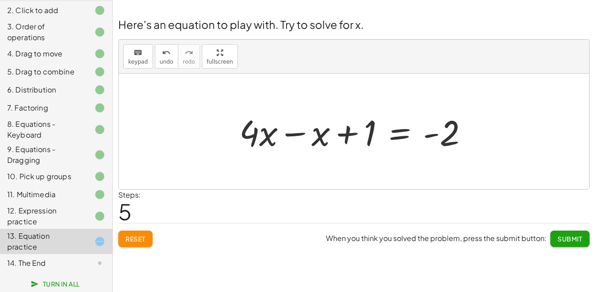
click at [294, 134] on div at bounding box center [357, 131] width 245 height 47
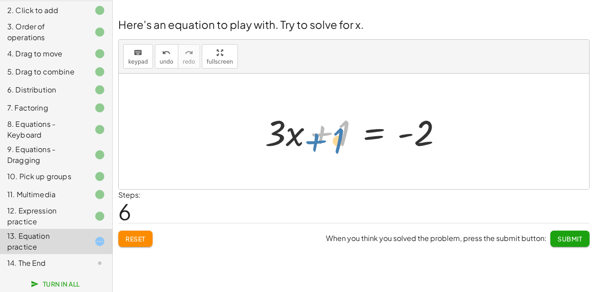
drag, startPoint x: 345, startPoint y: 137, endPoint x: 339, endPoint y: 136, distance: 5.9
click at [339, 136] on div at bounding box center [358, 131] width 194 height 47
drag, startPoint x: 323, startPoint y: 133, endPoint x: 411, endPoint y: 136, distance: 87.7
click at [411, 136] on div at bounding box center [358, 131] width 194 height 47
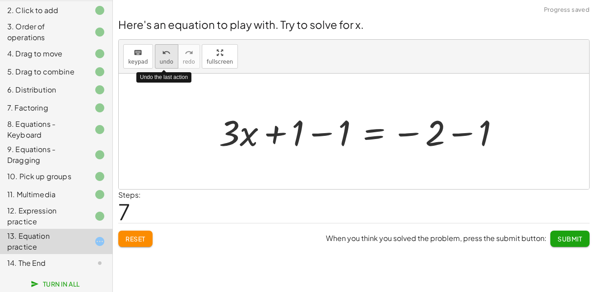
click at [166, 61] on span "undo" at bounding box center [167, 62] width 14 height 6
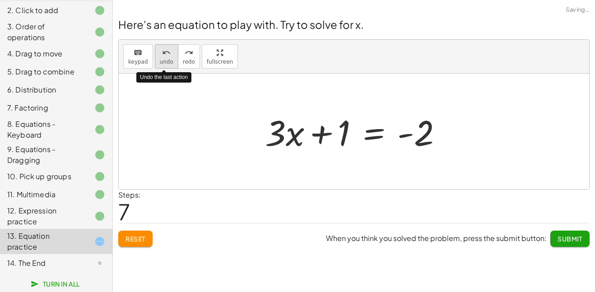
click at [166, 61] on span "undo" at bounding box center [167, 62] width 14 height 6
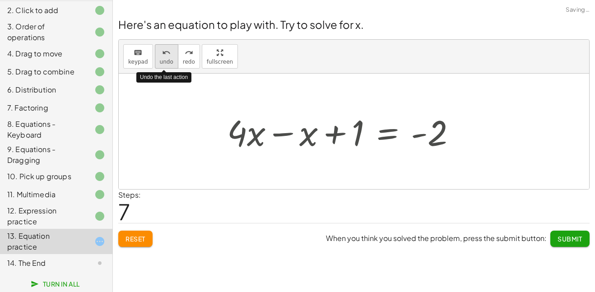
click at [166, 61] on span "undo" at bounding box center [167, 62] width 14 height 6
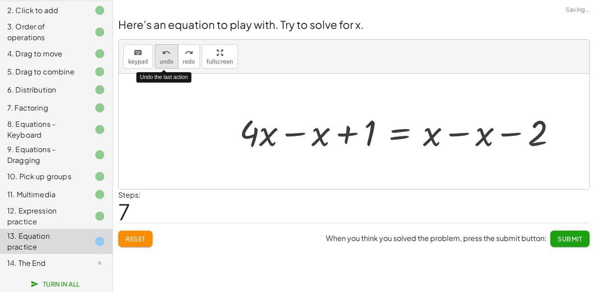
click at [166, 61] on span "undo" at bounding box center [167, 62] width 14 height 6
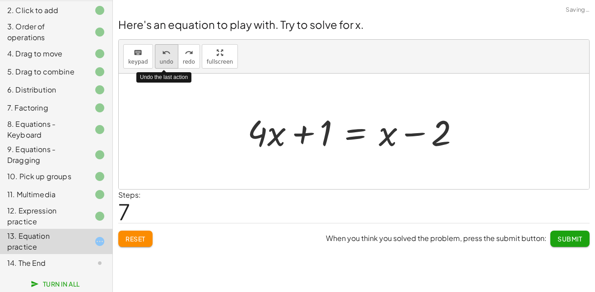
click at [166, 61] on span "undo" at bounding box center [167, 62] width 14 height 6
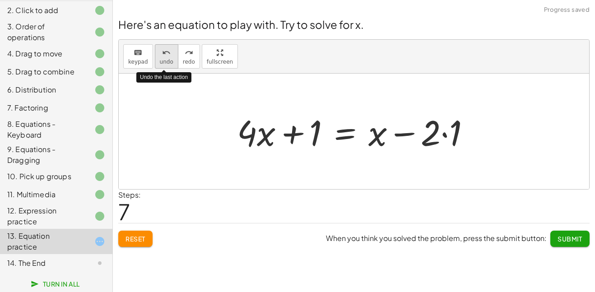
click at [166, 61] on span "undo" at bounding box center [167, 62] width 14 height 6
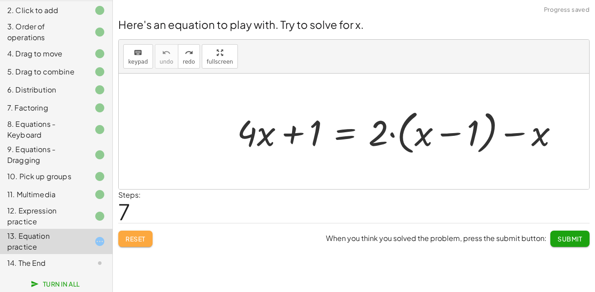
click at [139, 231] on button "Reset" at bounding box center [135, 239] width 34 height 16
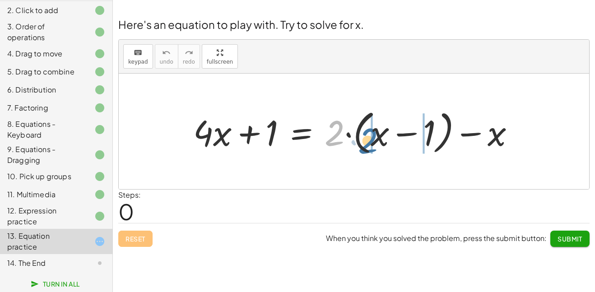
drag, startPoint x: 340, startPoint y: 131, endPoint x: 373, endPoint y: 137, distance: 33.5
click at [373, 137] on div at bounding box center [358, 132] width 338 height 52
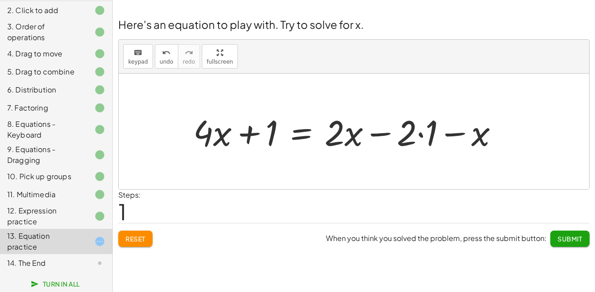
click at [421, 136] on div at bounding box center [350, 131] width 322 height 47
drag, startPoint x: 451, startPoint y: 136, endPoint x: 354, endPoint y: 137, distance: 97.6
click at [354, 137] on div at bounding box center [339, 131] width 301 height 47
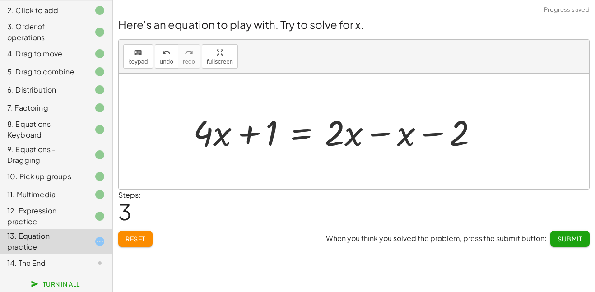
click at [373, 136] on div at bounding box center [339, 131] width 301 height 47
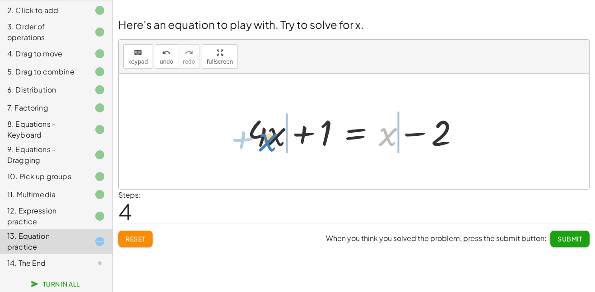
drag, startPoint x: 389, startPoint y: 135, endPoint x: 272, endPoint y: 138, distance: 116.6
click at [272, 138] on div at bounding box center [357, 131] width 229 height 47
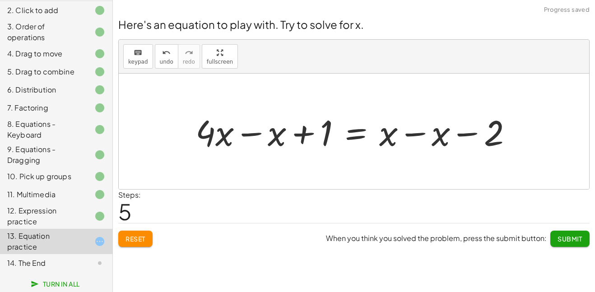
click at [253, 134] on div at bounding box center [357, 131] width 333 height 47
click at [416, 133] on div at bounding box center [383, 131] width 281 height 47
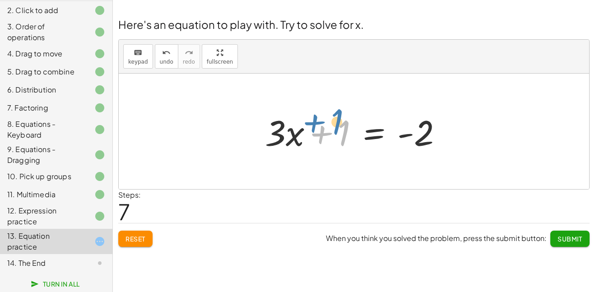
drag, startPoint x: 327, startPoint y: 133, endPoint x: 315, endPoint y: 123, distance: 15.7
click at [315, 123] on div at bounding box center [358, 131] width 194 height 47
click at [323, 133] on div at bounding box center [358, 131] width 194 height 47
click at [348, 136] on div at bounding box center [358, 131] width 194 height 47
click at [345, 134] on div at bounding box center [358, 131] width 194 height 47
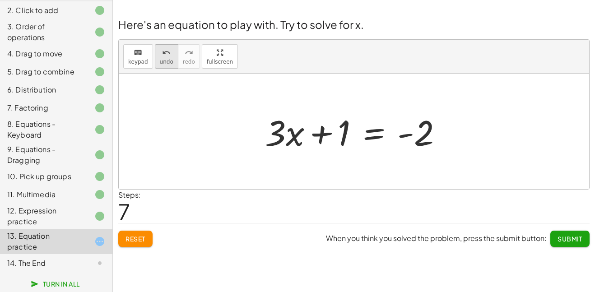
click at [165, 60] on span "undo" at bounding box center [167, 62] width 14 height 6
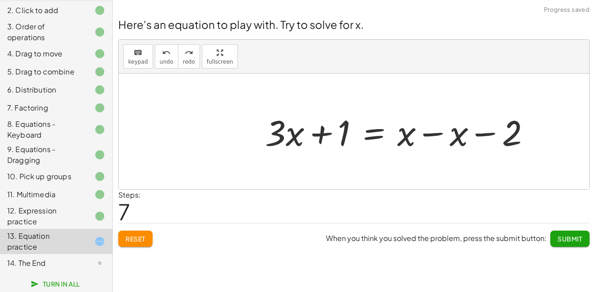
click at [367, 168] on div at bounding box center [354, 132] width 471 height 116
click at [437, 134] on div at bounding box center [401, 131] width 281 height 47
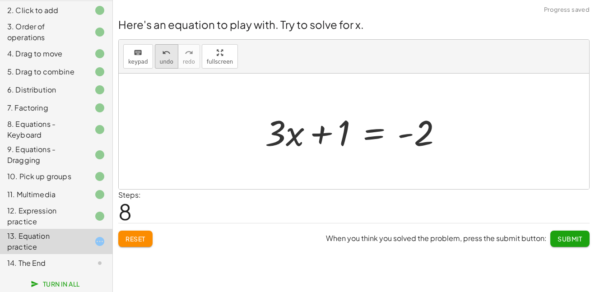
click at [171, 59] on button "undo undo" at bounding box center [166, 56] width 23 height 24
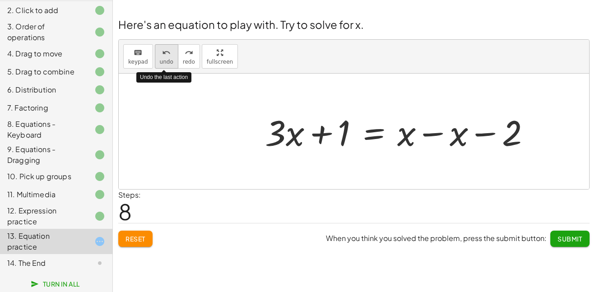
click at [163, 60] on span "undo" at bounding box center [167, 62] width 14 height 6
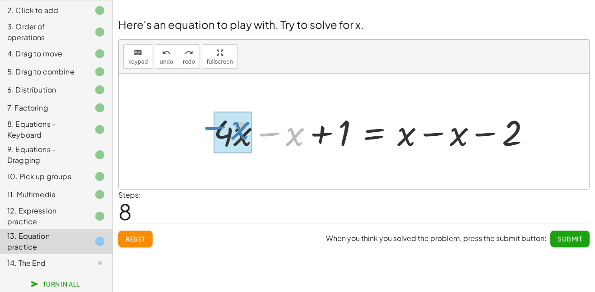
drag, startPoint x: 296, startPoint y: 137, endPoint x: 242, endPoint y: 131, distance: 55.0
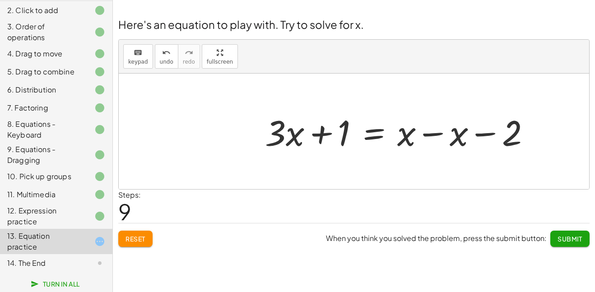
click at [431, 134] on div at bounding box center [401, 131] width 281 height 47
click at [431, 135] on div at bounding box center [401, 131] width 281 height 47
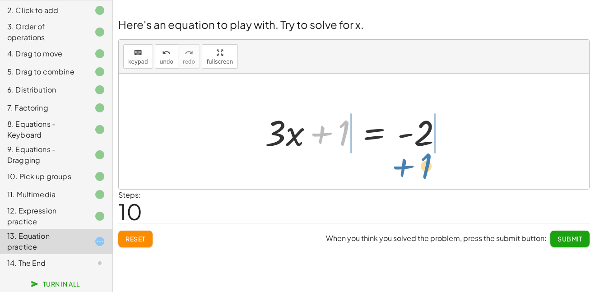
drag, startPoint x: 327, startPoint y: 133, endPoint x: 409, endPoint y: 166, distance: 89.0
click at [409, 166] on div "+ · 4 · x + 1 = + · 2 · ( + x − 1 ) − x + · 4 · x + 1 = + · 2 · x − · 2 · 1 − x…" at bounding box center [354, 132] width 471 height 116
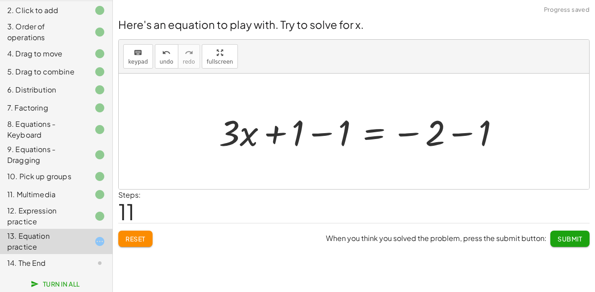
click at [323, 138] on div at bounding box center [363, 131] width 297 height 47
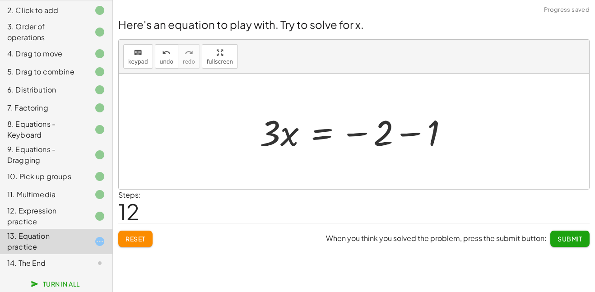
click at [413, 134] on div at bounding box center [357, 131] width 205 height 47
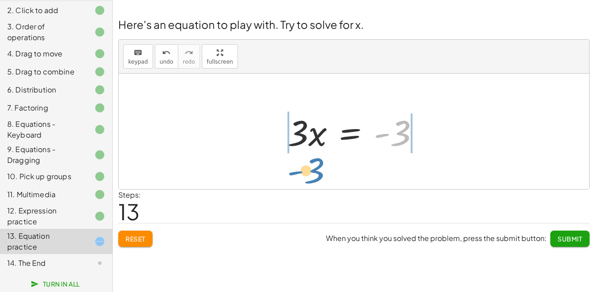
drag, startPoint x: 404, startPoint y: 139, endPoint x: 318, endPoint y: 175, distance: 94.0
click at [318, 175] on div "+ · 4 · x + 1 = + · 2 · ( + x − 1 ) − x + · 4 · x + 1 = + · 2 · x − · 2 · 1 − x…" at bounding box center [354, 132] width 471 height 116
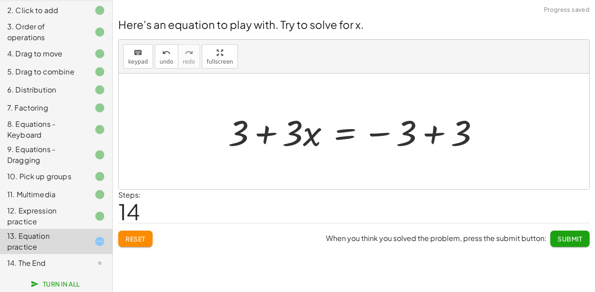
click at [268, 132] on div at bounding box center [358, 131] width 268 height 47
click at [432, 136] on div at bounding box center [358, 131] width 268 height 47
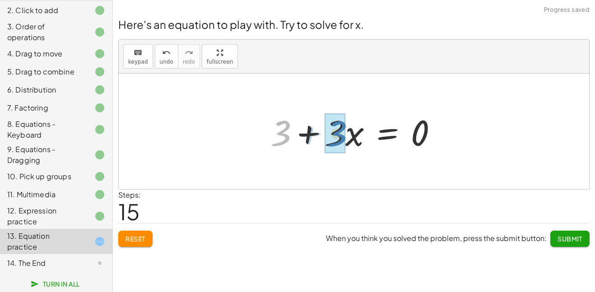
drag, startPoint x: 282, startPoint y: 135, endPoint x: 337, endPoint y: 135, distance: 54.7
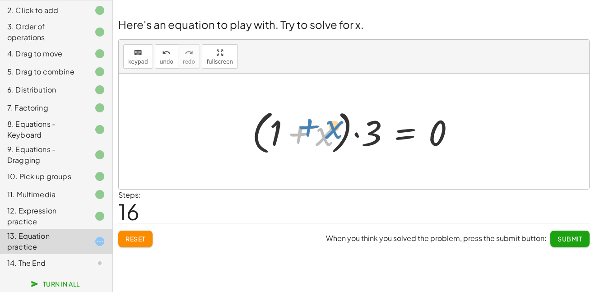
drag, startPoint x: 325, startPoint y: 141, endPoint x: 322, endPoint y: 137, distance: 5.1
click at [322, 137] on div at bounding box center [358, 132] width 220 height 52
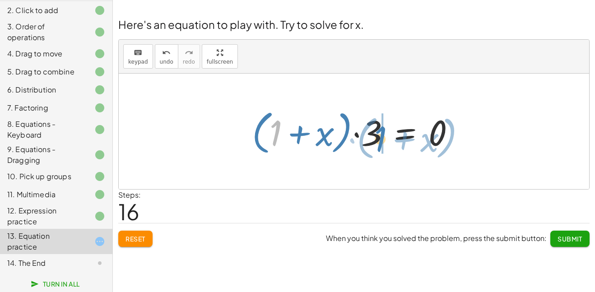
drag, startPoint x: 273, startPoint y: 132, endPoint x: 378, endPoint y: 138, distance: 105.0
click at [378, 138] on div at bounding box center [358, 132] width 220 height 52
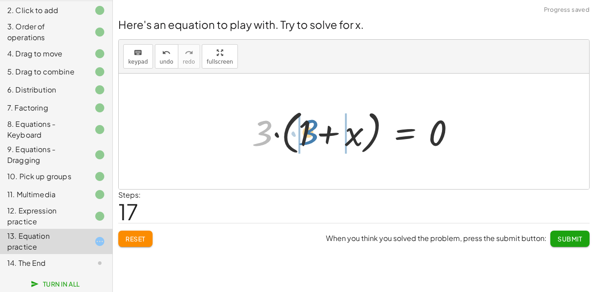
drag, startPoint x: 271, startPoint y: 131, endPoint x: 315, endPoint y: 126, distance: 45.0
click at [315, 126] on div at bounding box center [358, 132] width 220 height 52
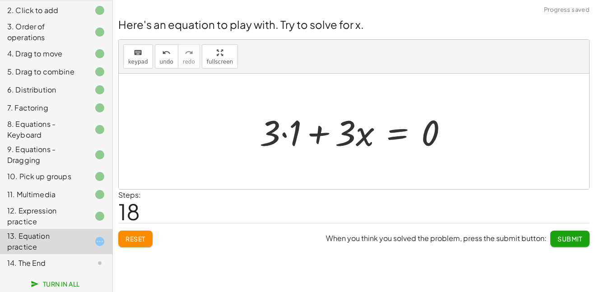
click at [288, 134] on div at bounding box center [357, 131] width 205 height 47
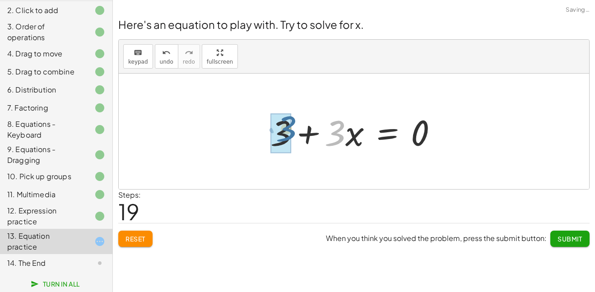
drag, startPoint x: 336, startPoint y: 137, endPoint x: 280, endPoint y: 133, distance: 56.1
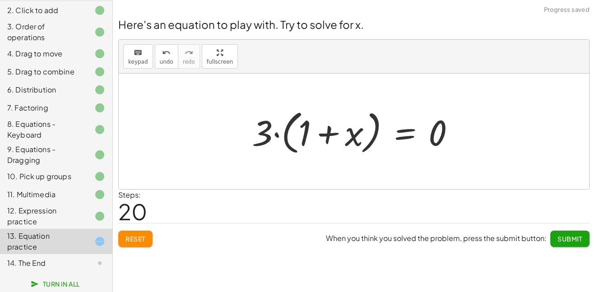
click at [274, 131] on div at bounding box center [358, 132] width 220 height 52
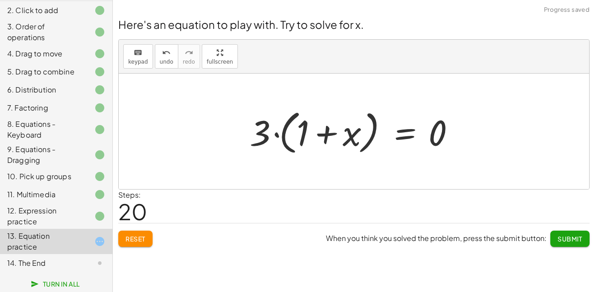
click at [279, 137] on div at bounding box center [358, 132] width 220 height 52
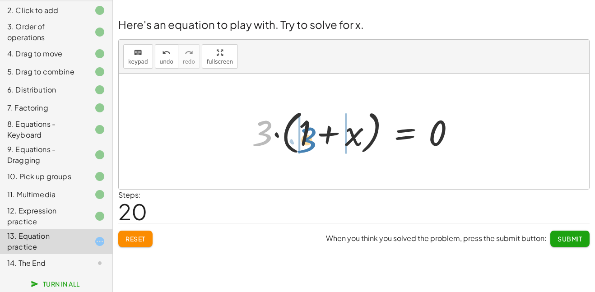
drag, startPoint x: 268, startPoint y: 128, endPoint x: 314, endPoint y: 135, distance: 46.6
click at [314, 135] on div at bounding box center [358, 132] width 220 height 52
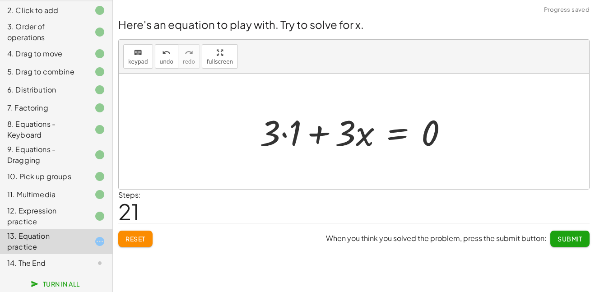
click at [287, 136] on div at bounding box center [357, 131] width 205 height 47
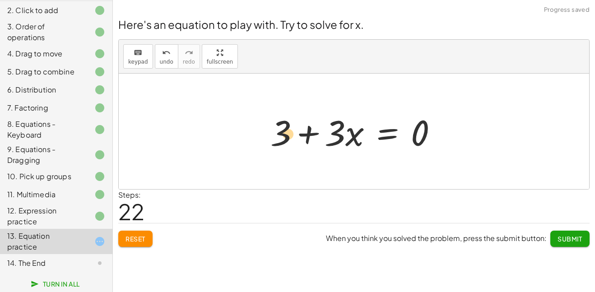
drag, startPoint x: 281, startPoint y: 131, endPoint x: 289, endPoint y: 131, distance: 8.2
click at [289, 131] on div at bounding box center [357, 131] width 183 height 47
click at [169, 59] on span "undo" at bounding box center [167, 62] width 14 height 6
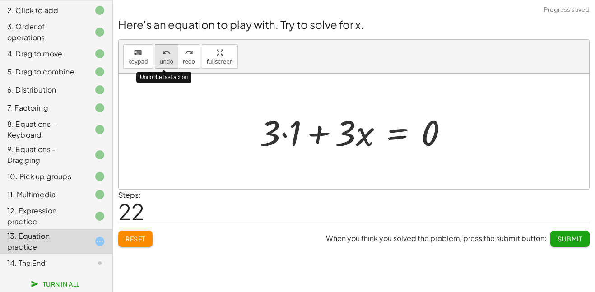
click at [169, 59] on span "undo" at bounding box center [167, 62] width 14 height 6
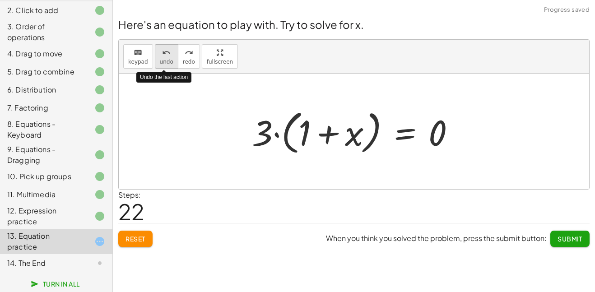
click at [169, 59] on span "undo" at bounding box center [167, 62] width 14 height 6
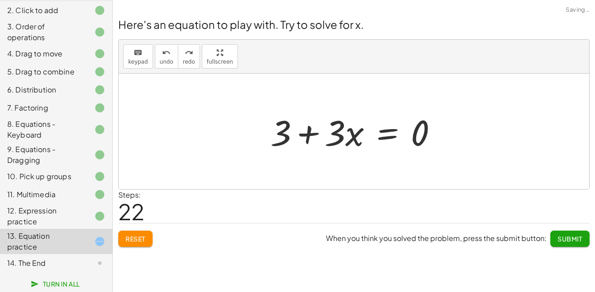
click at [303, 164] on div at bounding box center [354, 132] width 471 height 116
click at [165, 52] on icon "undo" at bounding box center [166, 52] width 9 height 11
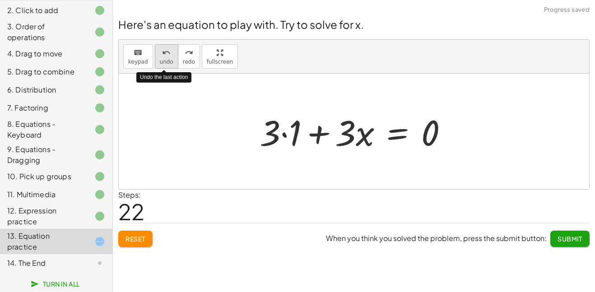
click at [165, 52] on icon "undo" at bounding box center [166, 52] width 9 height 11
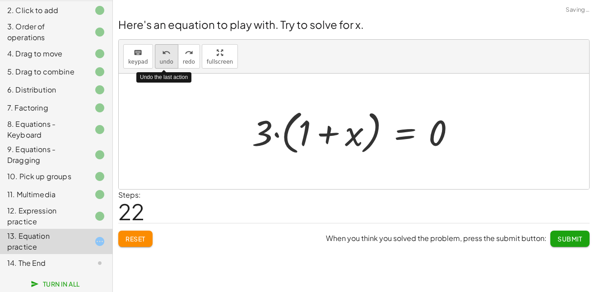
click at [165, 52] on icon "undo" at bounding box center [166, 52] width 9 height 11
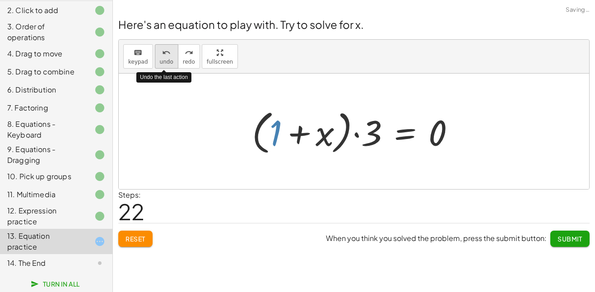
click at [165, 52] on icon "undo" at bounding box center [166, 52] width 9 height 11
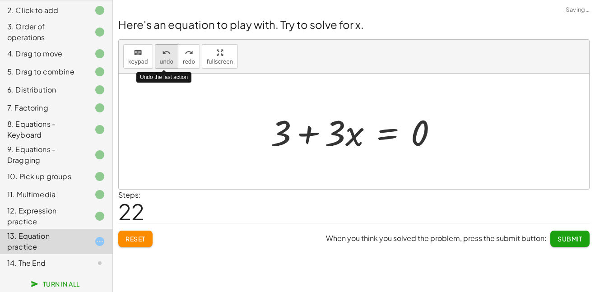
click at [165, 52] on icon "undo" at bounding box center [166, 52] width 9 height 11
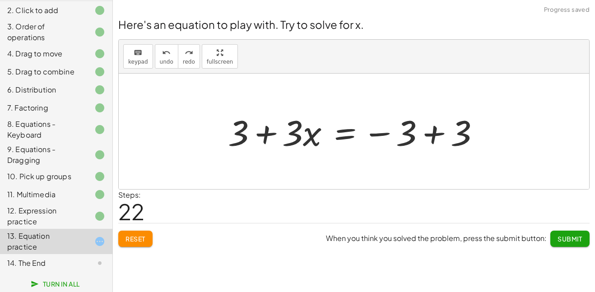
click at [268, 164] on div at bounding box center [354, 132] width 471 height 116
click at [167, 52] on icon "undo" at bounding box center [166, 52] width 9 height 11
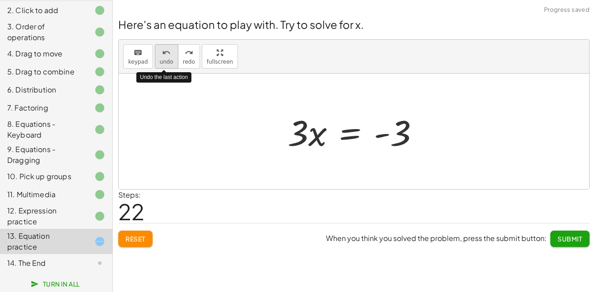
click at [167, 52] on icon "undo" at bounding box center [166, 52] width 9 height 11
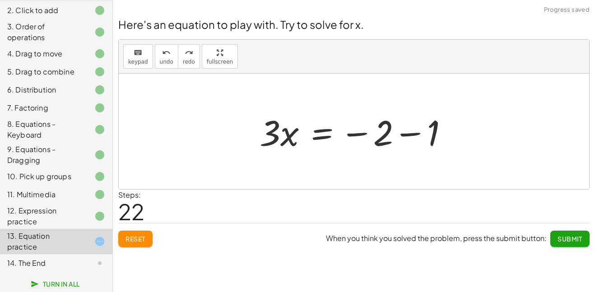
click at [243, 153] on div at bounding box center [354, 132] width 471 height 116
drag, startPoint x: 270, startPoint y: 143, endPoint x: 374, endPoint y: 187, distance: 112.8
click at [374, 187] on div "+ · 4 · x + 1 = + · 2 · ( + x − 1 ) − x + · 4 · x + 1 = + · 2 · x − · 2 · 1 − x…" at bounding box center [354, 132] width 471 height 116
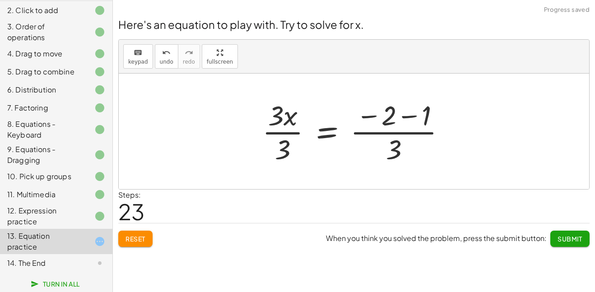
click at [288, 131] on div at bounding box center [358, 132] width 200 height 70
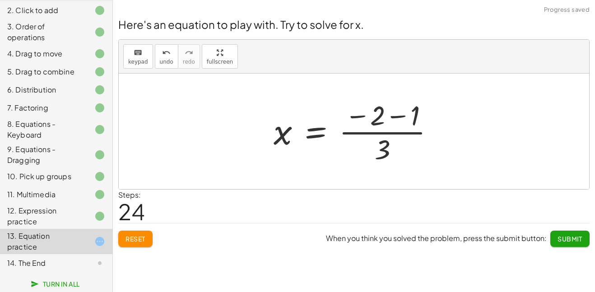
click at [386, 134] on div at bounding box center [357, 132] width 177 height 70
click at [383, 133] on div at bounding box center [357, 132] width 177 height 70
click at [381, 114] on div at bounding box center [357, 132] width 177 height 70
click at [399, 117] on div at bounding box center [357, 132] width 177 height 70
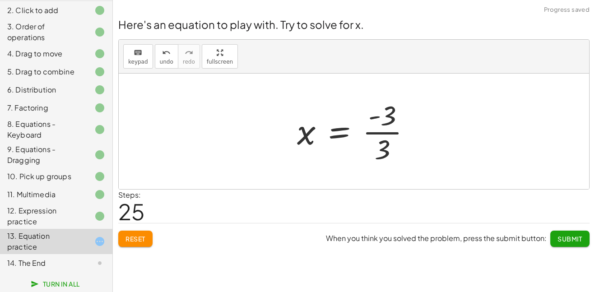
click at [381, 134] on div at bounding box center [358, 132] width 130 height 70
click at [563, 240] on span "Submit" at bounding box center [570, 239] width 25 height 8
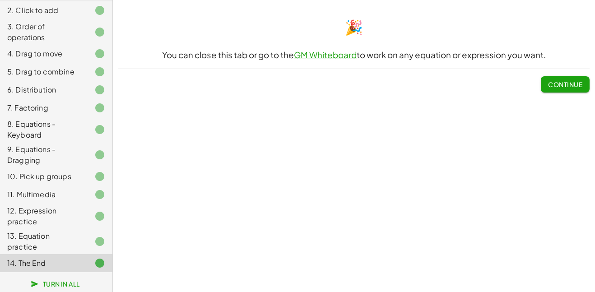
click at [549, 85] on span "Continue" at bounding box center [565, 84] width 34 height 8
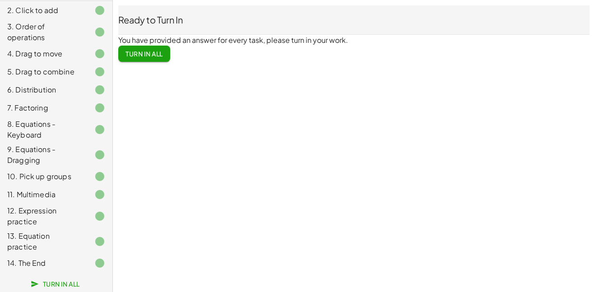
click at [151, 46] on button "Turn In All" at bounding box center [144, 54] width 52 height 16
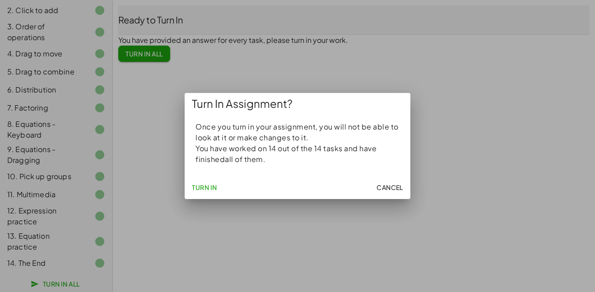
click at [389, 184] on span "Cancel" at bounding box center [390, 187] width 27 height 8
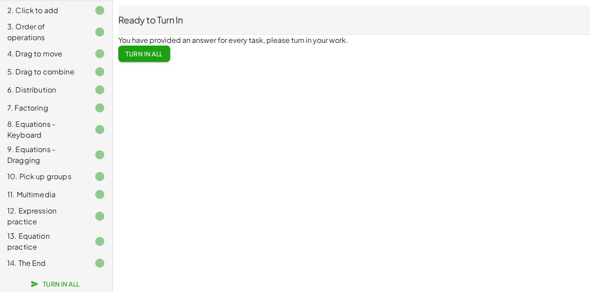
click at [148, 54] on span "Turn In All" at bounding box center [144, 54] width 37 height 8
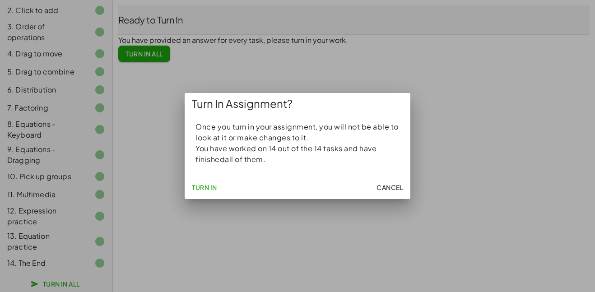
click at [207, 189] on span "Turn In" at bounding box center [204, 187] width 25 height 8
